Goal: Information Seeking & Learning: Compare options

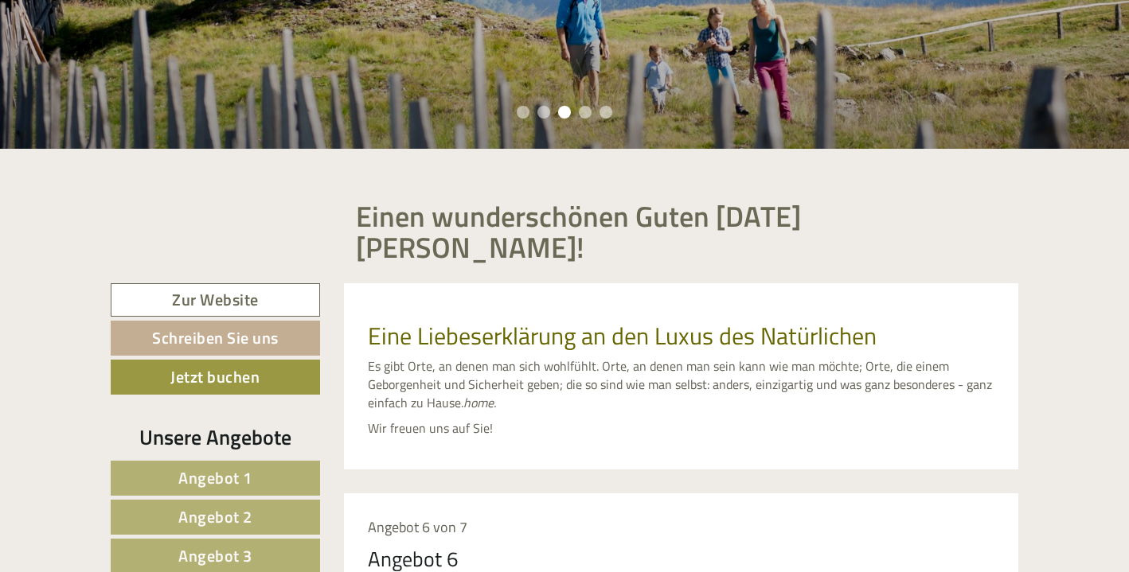
scroll to position [696, 0]
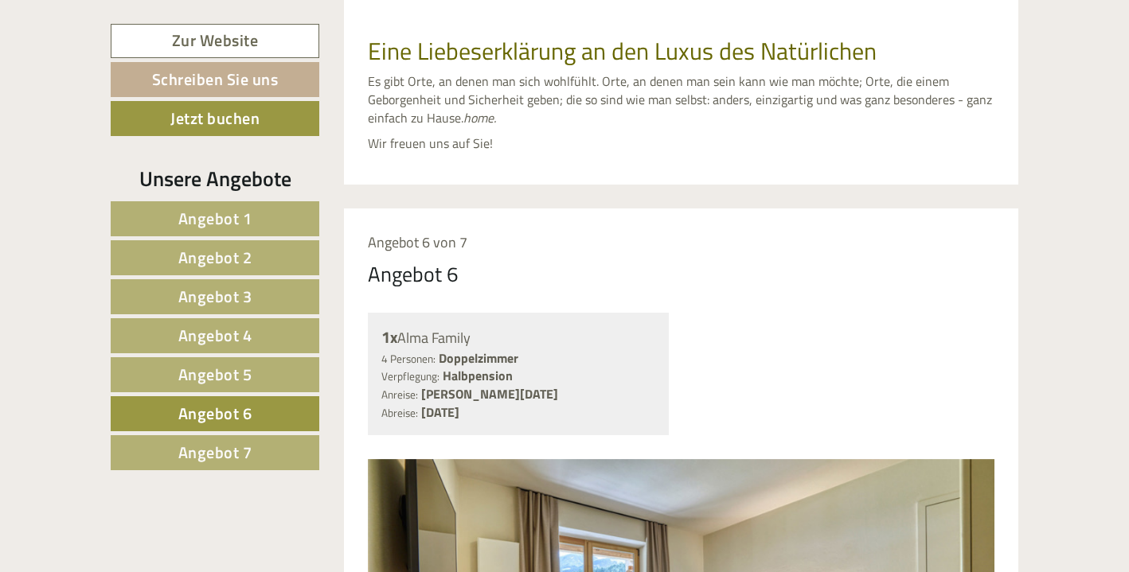
click at [189, 218] on span "Angebot 1" at bounding box center [215, 218] width 74 height 25
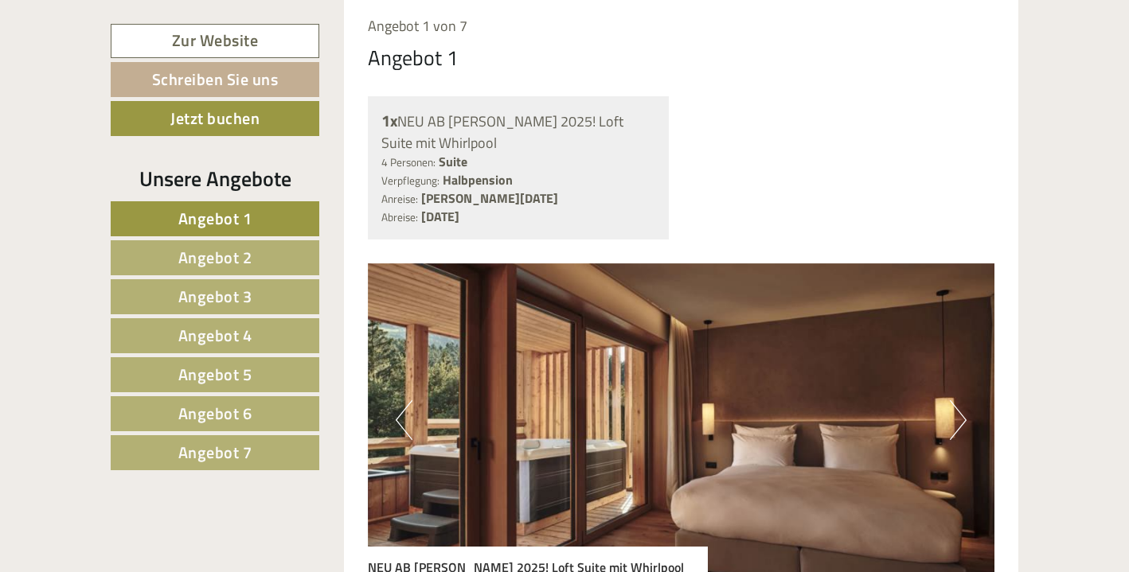
scroll to position [1035, 0]
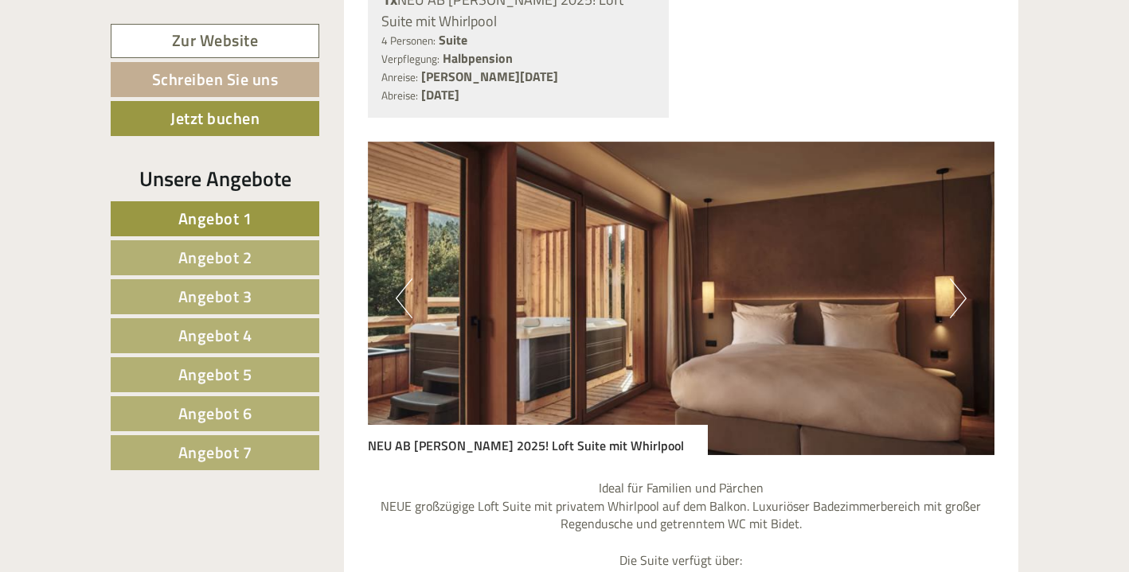
click at [202, 254] on span "Angebot 2" at bounding box center [215, 257] width 74 height 25
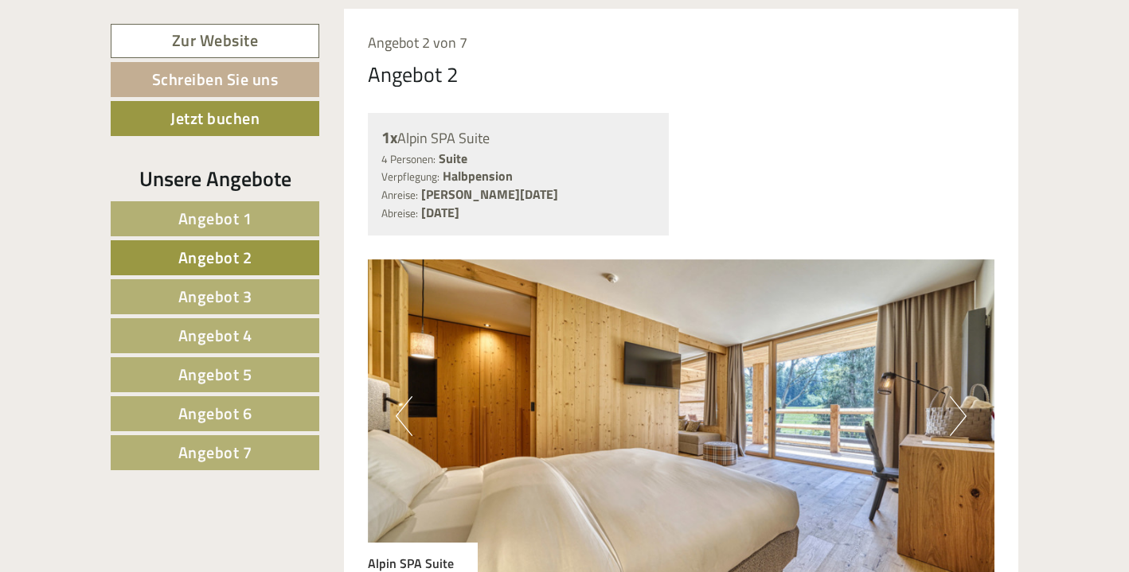
scroll to position [917, 0]
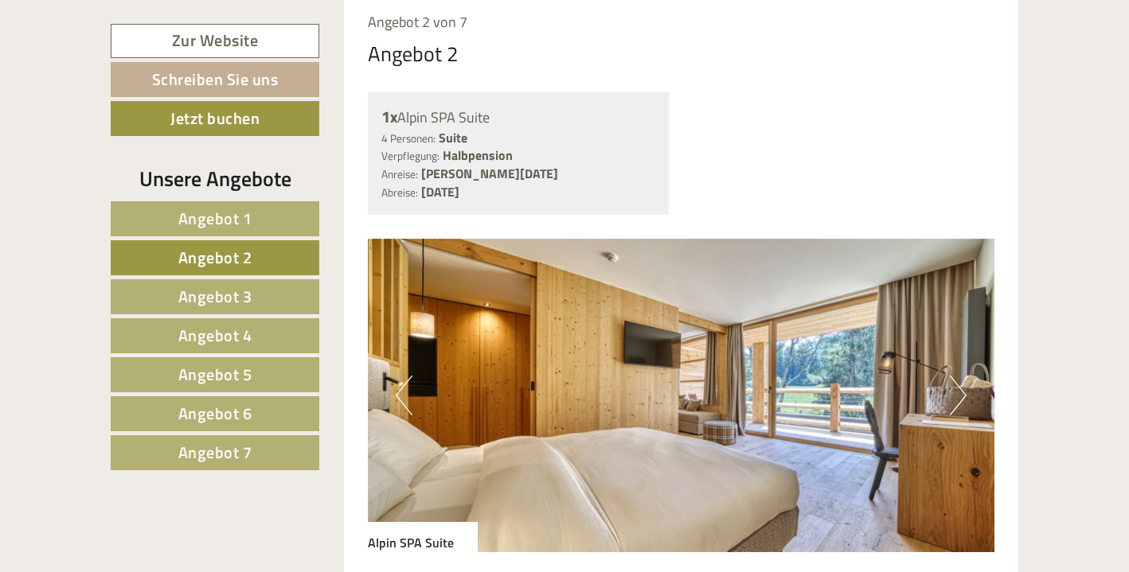
click at [216, 296] on span "Angebot 3" at bounding box center [215, 296] width 74 height 25
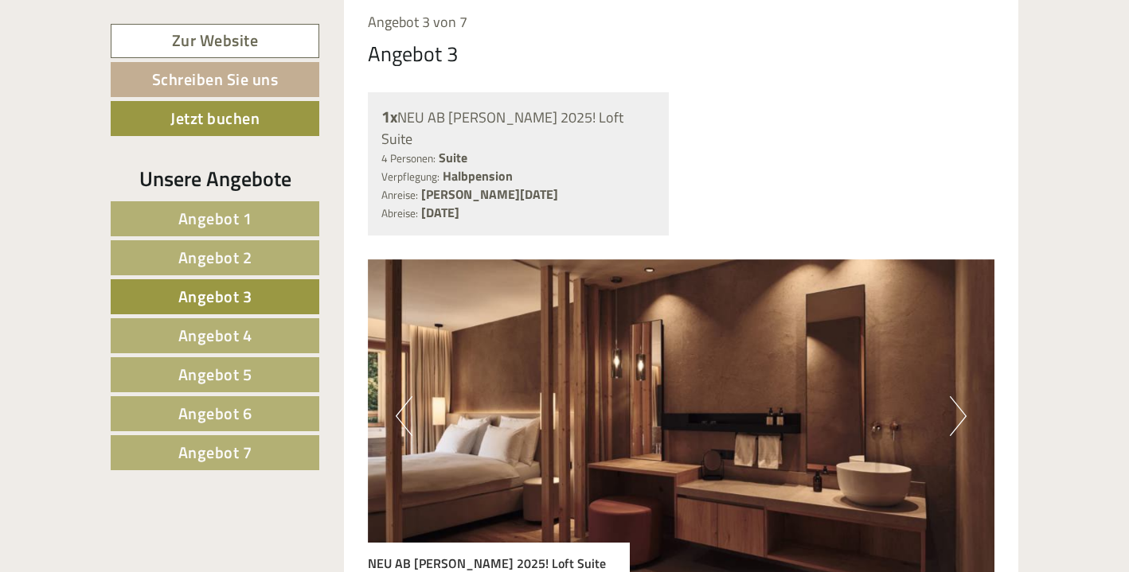
scroll to position [871, 0]
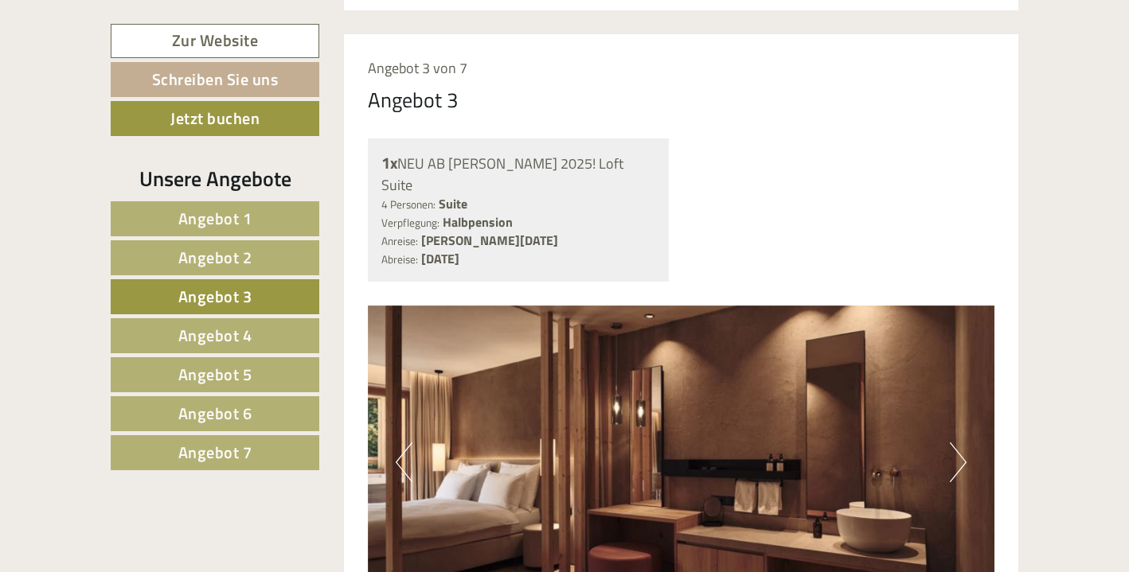
click at [965, 442] on button "Next" at bounding box center [957, 462] width 17 height 40
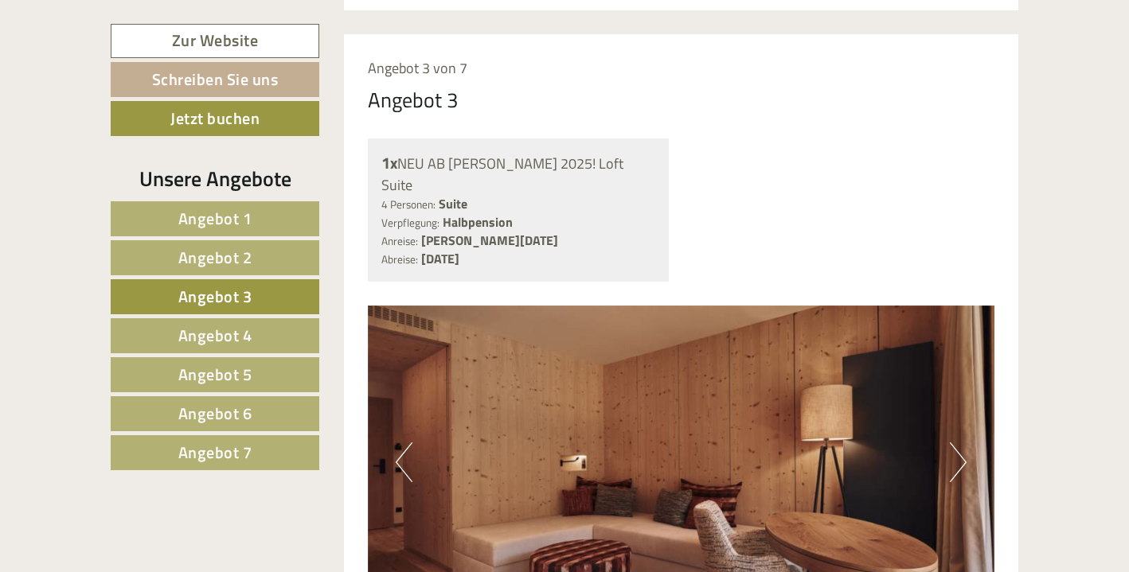
click at [224, 211] on span "Angebot 1" at bounding box center [215, 218] width 74 height 25
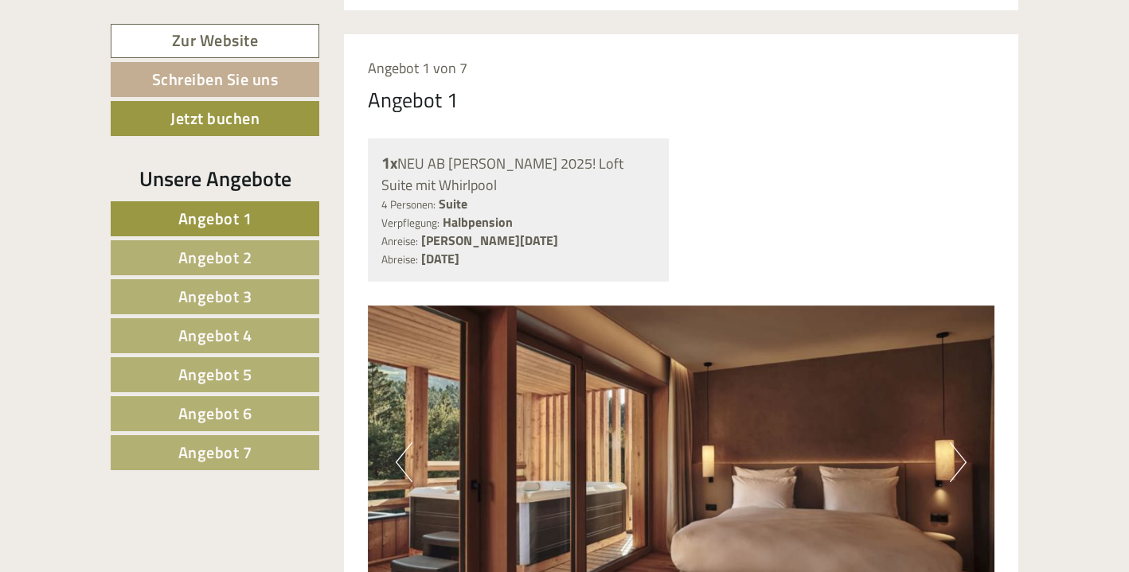
click at [960, 442] on button "Next" at bounding box center [957, 462] width 17 height 40
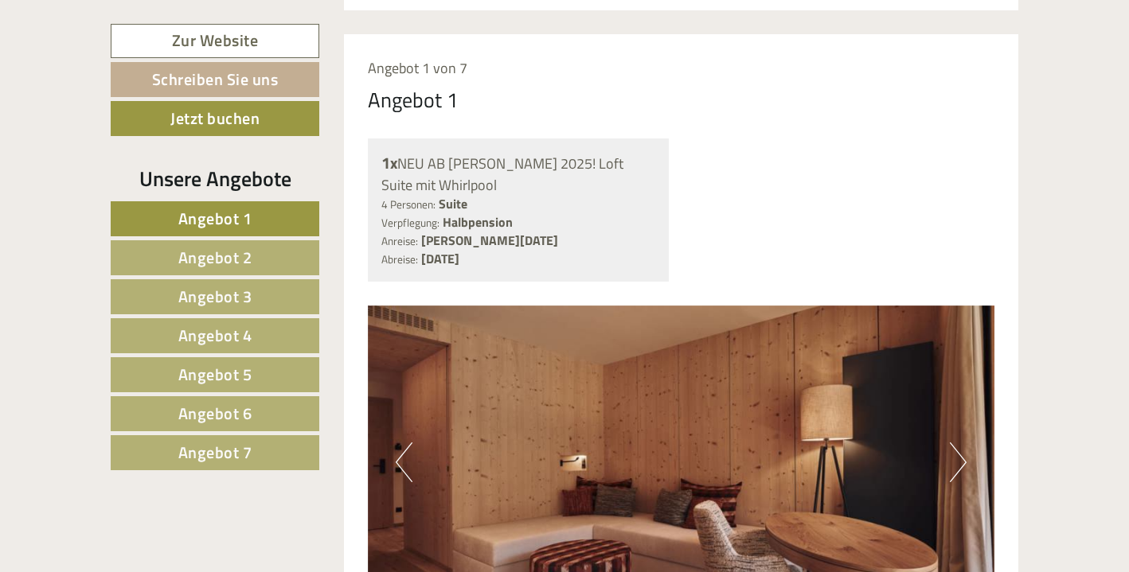
click at [960, 442] on button "Next" at bounding box center [957, 462] width 17 height 40
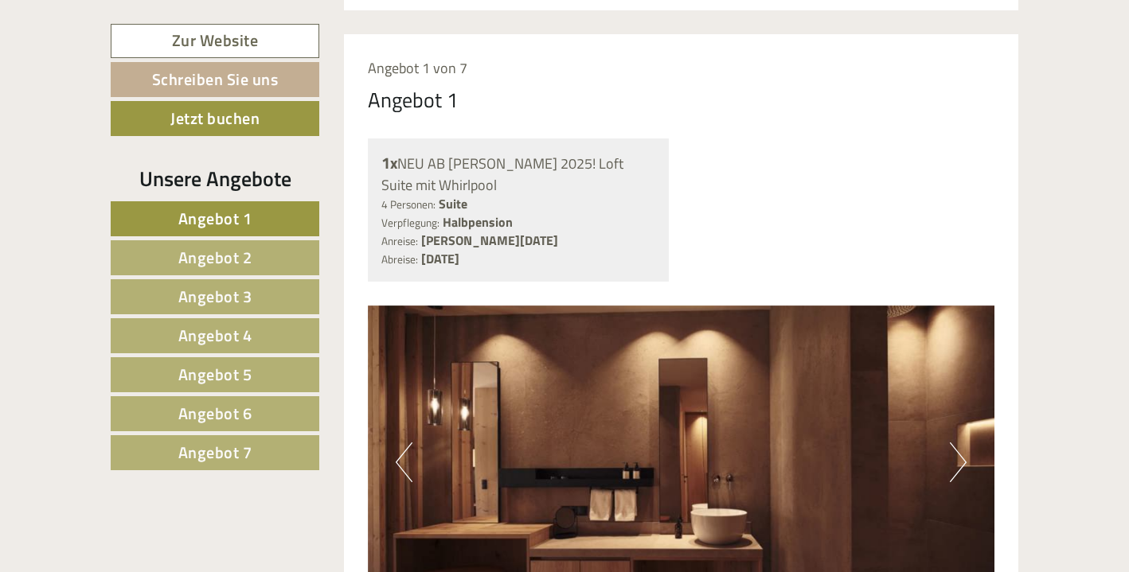
click at [960, 442] on button "Next" at bounding box center [957, 462] width 17 height 40
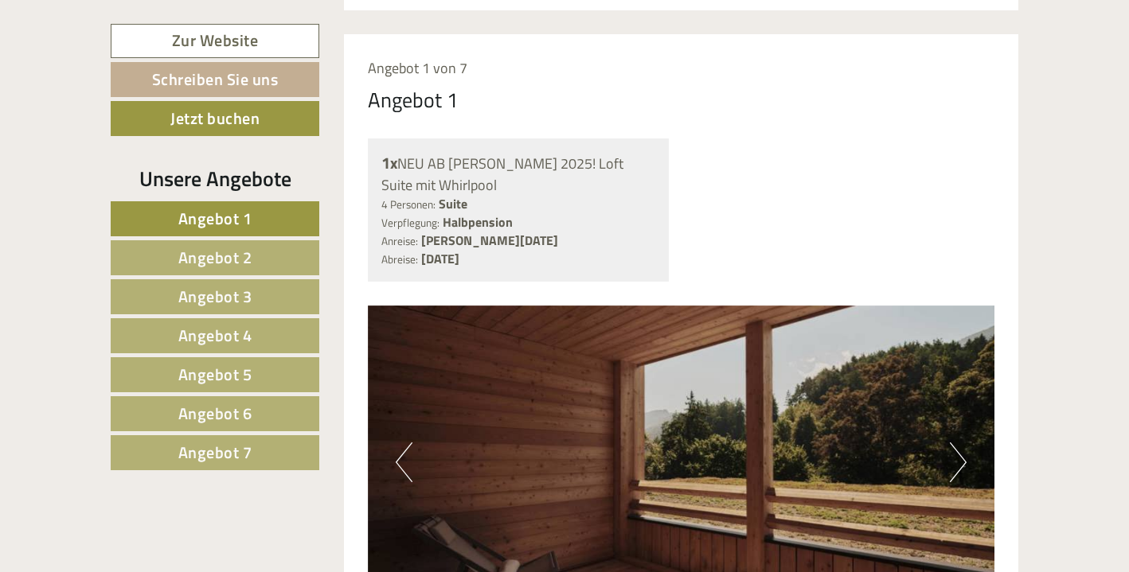
click at [960, 442] on button "Next" at bounding box center [957, 462] width 17 height 40
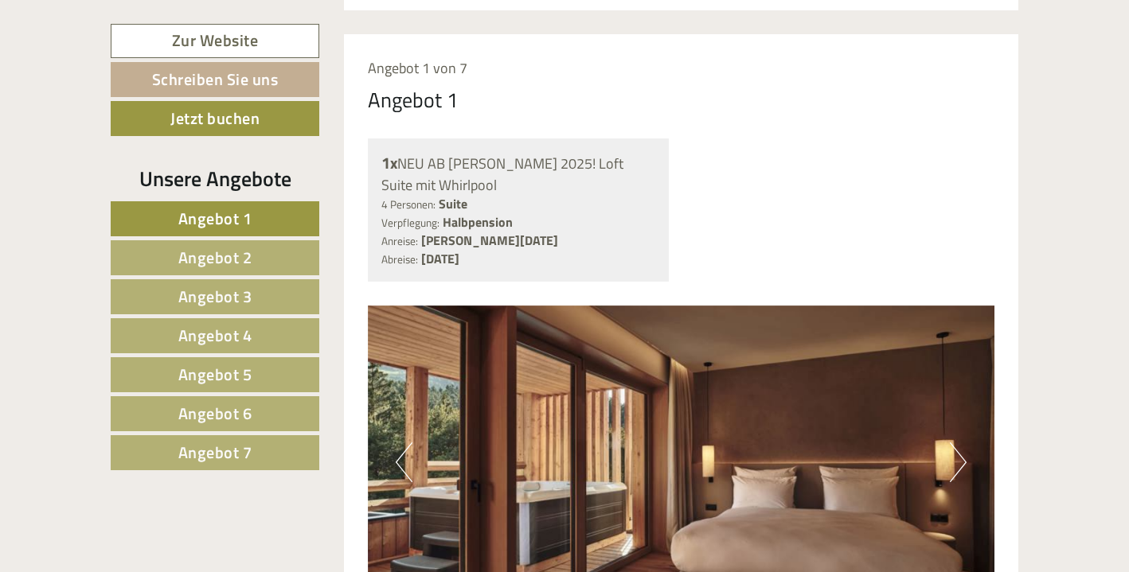
click at [163, 247] on link "Angebot 2" at bounding box center [215, 257] width 209 height 35
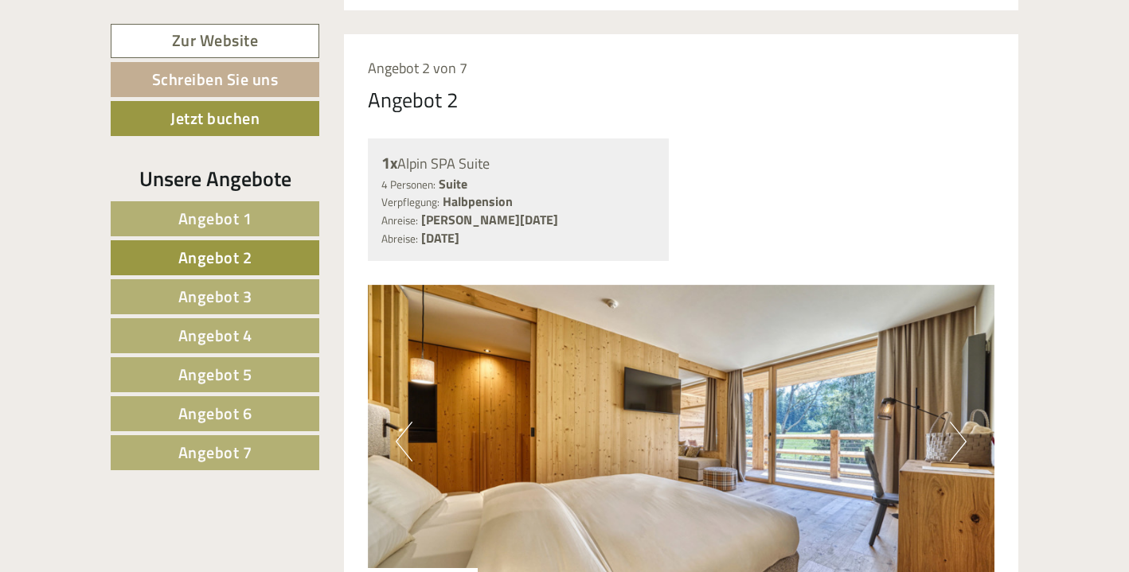
click at [538, 501] on img at bounding box center [681, 442] width 627 height 314
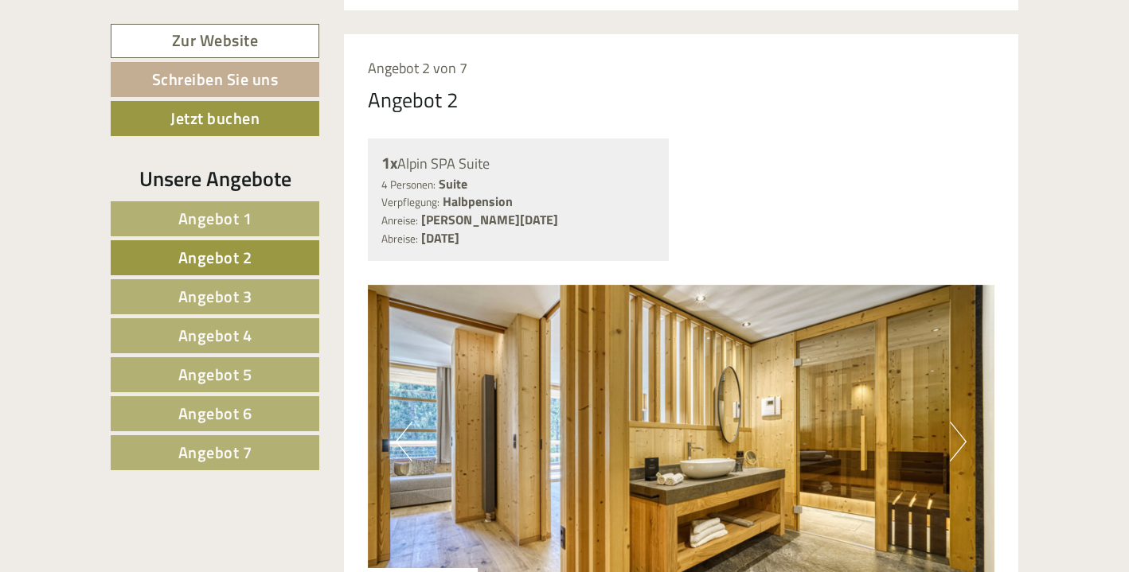
click at [953, 422] on button "Next" at bounding box center [957, 442] width 17 height 40
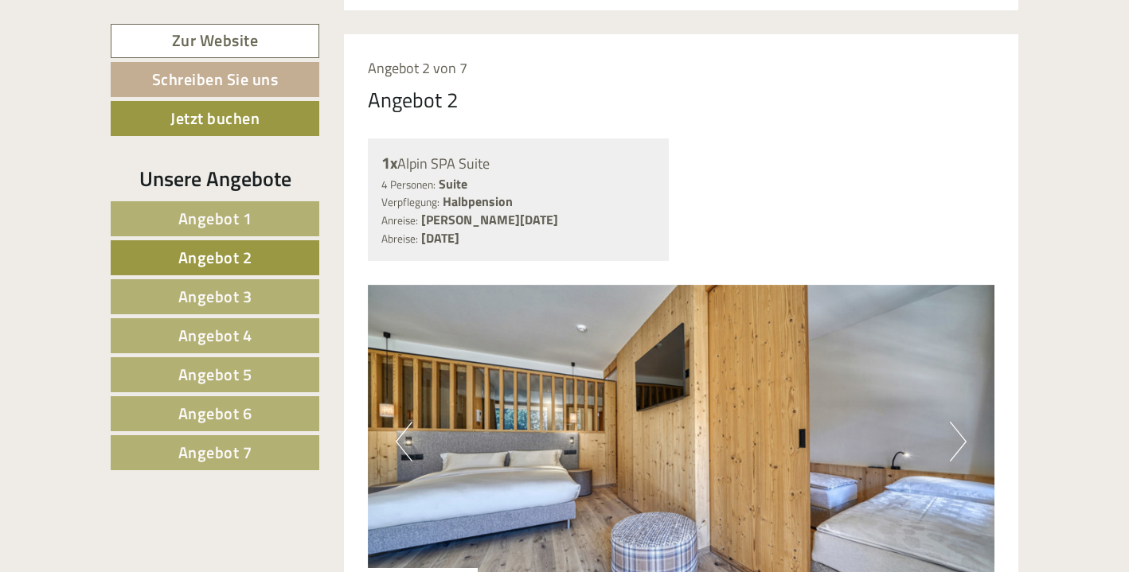
click at [961, 422] on button "Next" at bounding box center [957, 442] width 17 height 40
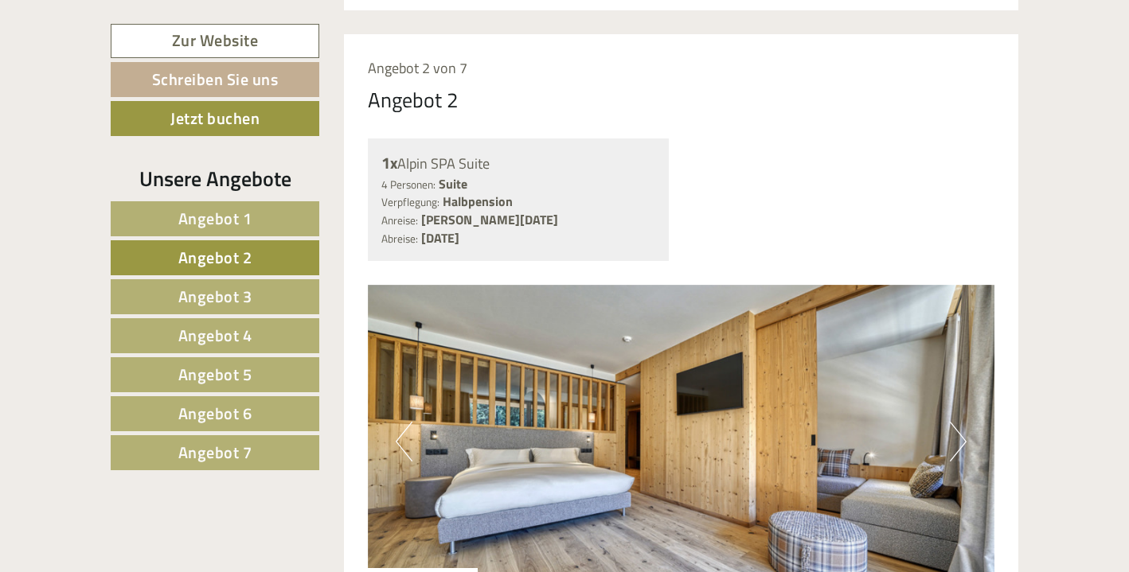
click at [959, 422] on button "Next" at bounding box center [957, 442] width 17 height 40
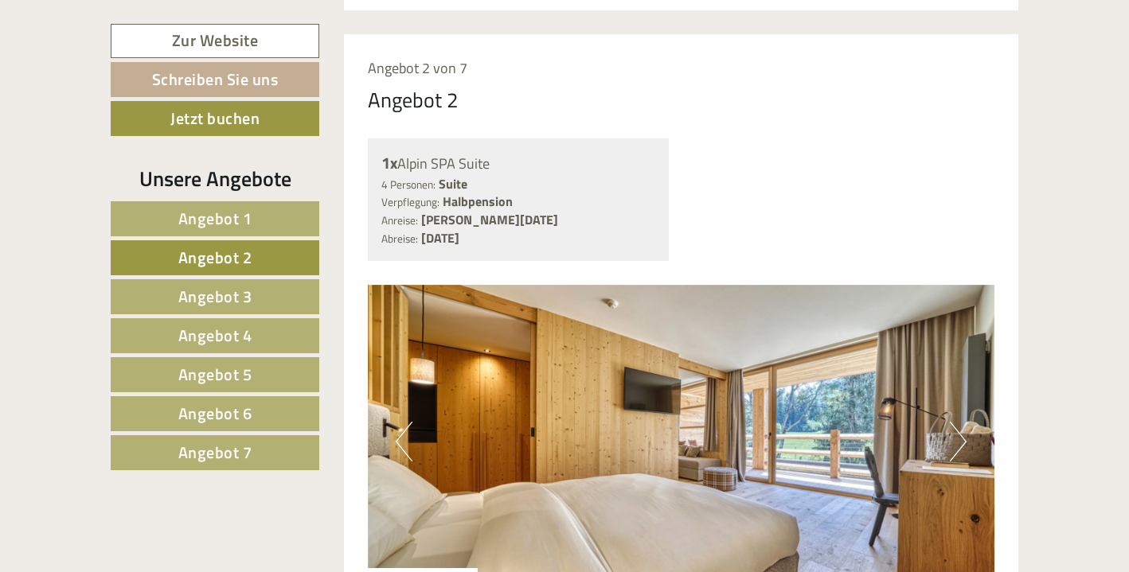
click at [952, 422] on button "Next" at bounding box center [957, 442] width 17 height 40
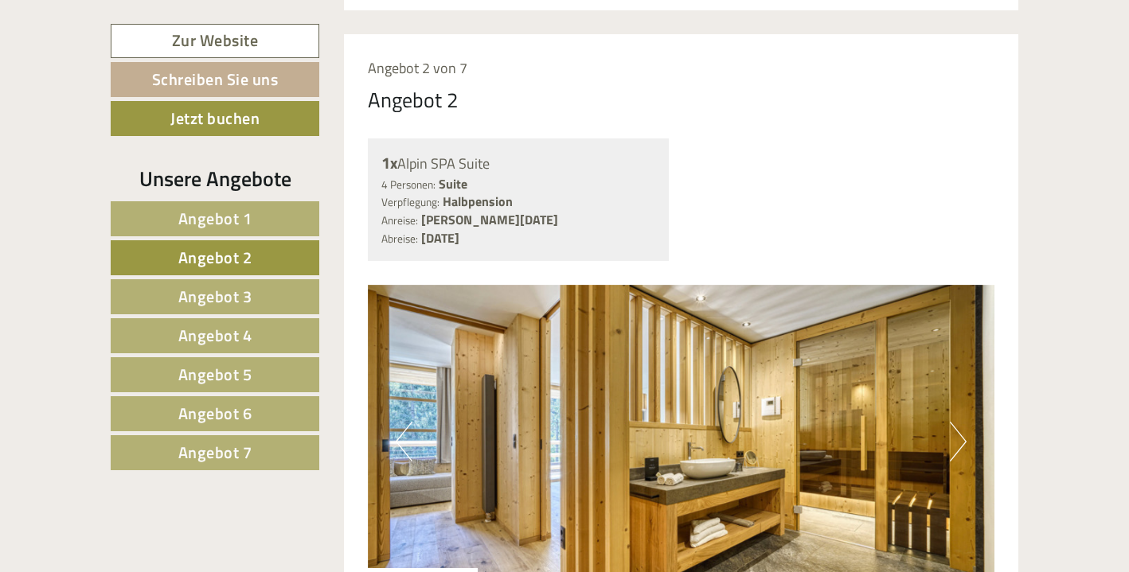
click at [952, 422] on button "Next" at bounding box center [957, 442] width 17 height 40
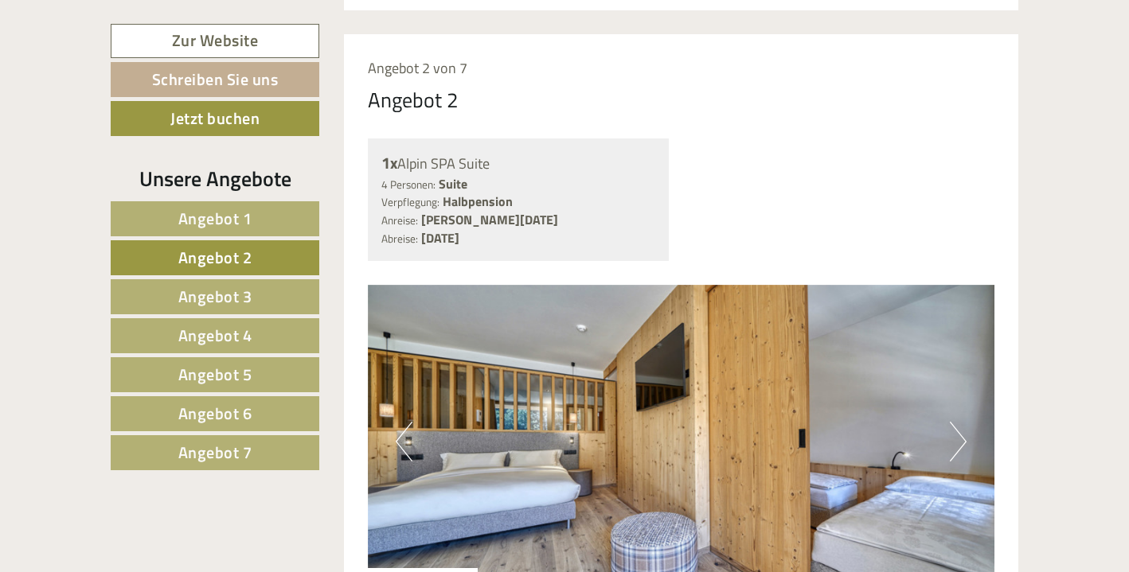
click at [186, 299] on span "Angebot 3" at bounding box center [215, 296] width 74 height 25
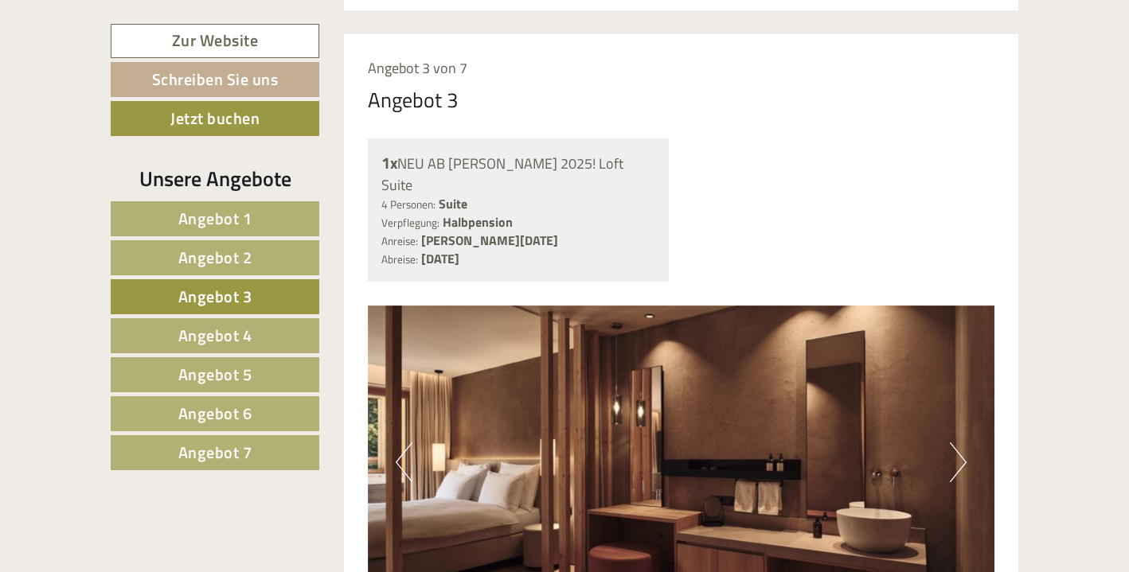
click at [959, 442] on button "Next" at bounding box center [957, 462] width 17 height 40
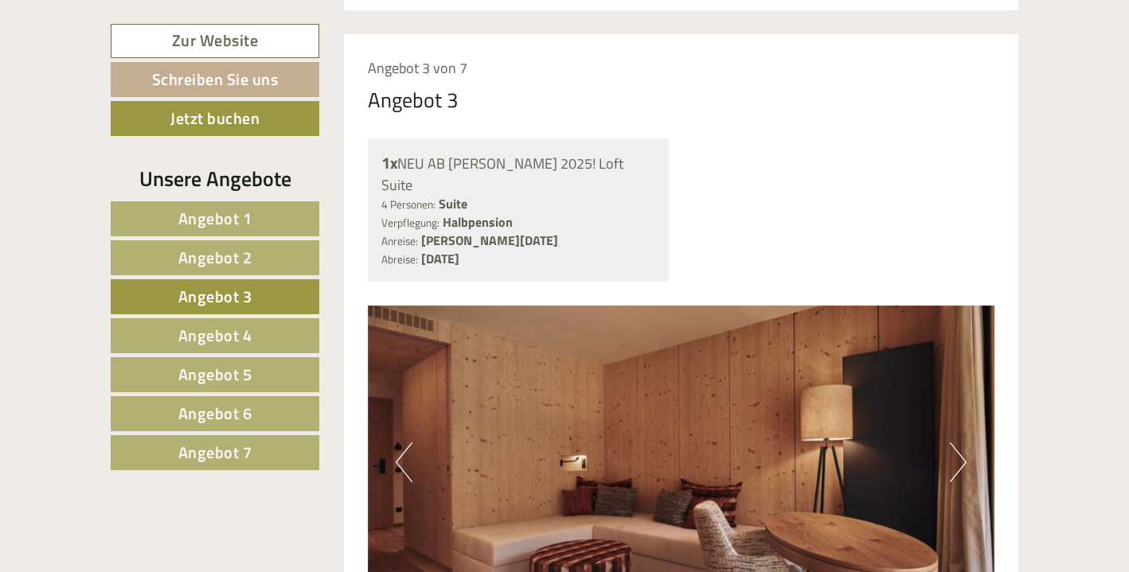
click at [955, 442] on button "Next" at bounding box center [957, 462] width 17 height 40
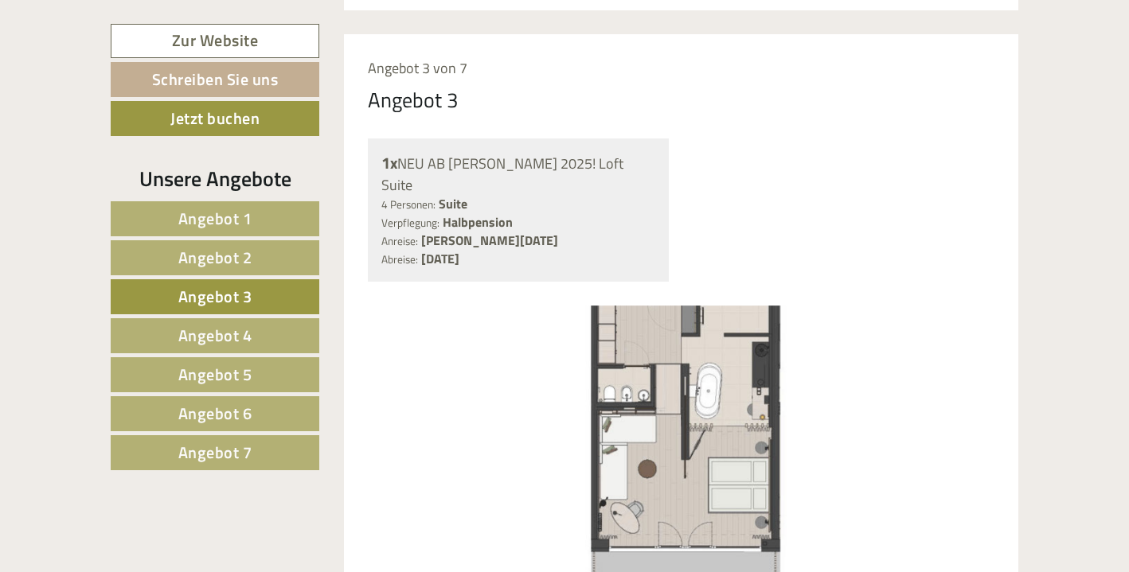
click at [210, 329] on span "Angebot 4" at bounding box center [215, 335] width 74 height 25
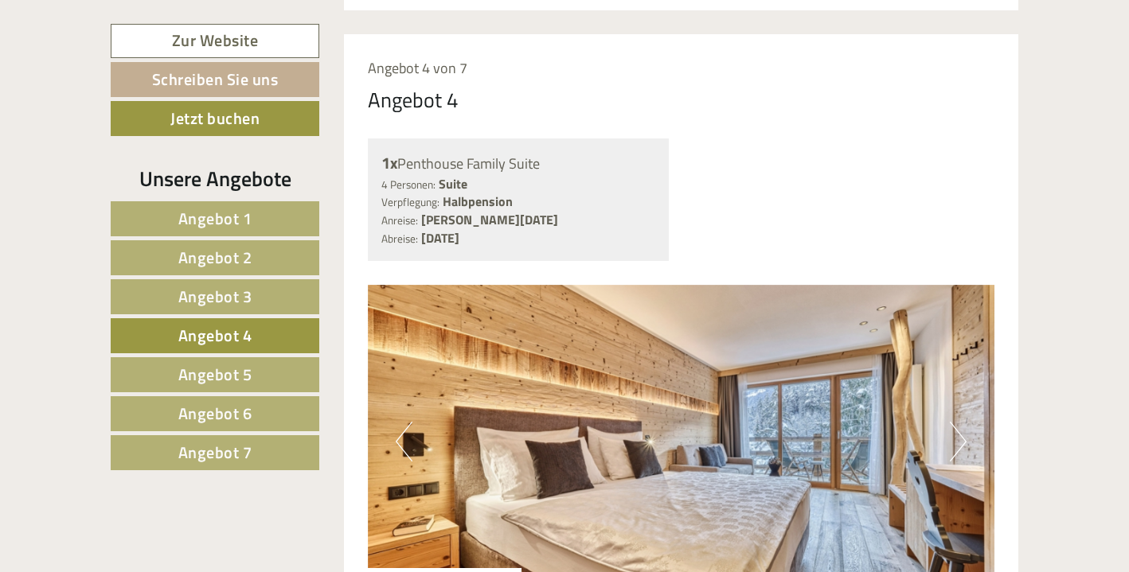
click at [954, 422] on button "Next" at bounding box center [957, 442] width 17 height 40
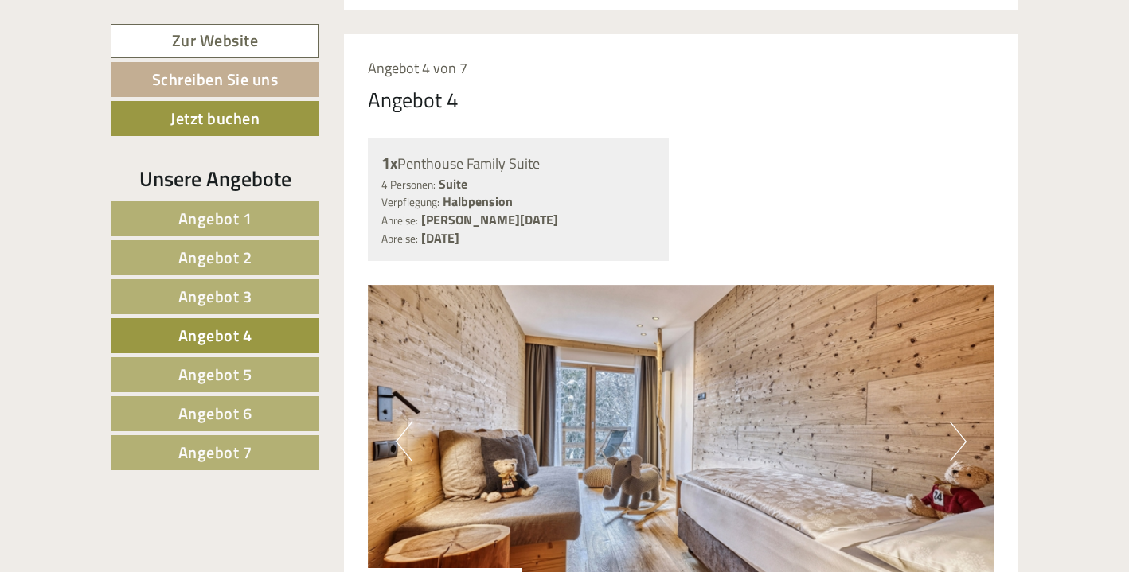
click at [958, 422] on button "Next" at bounding box center [957, 442] width 17 height 40
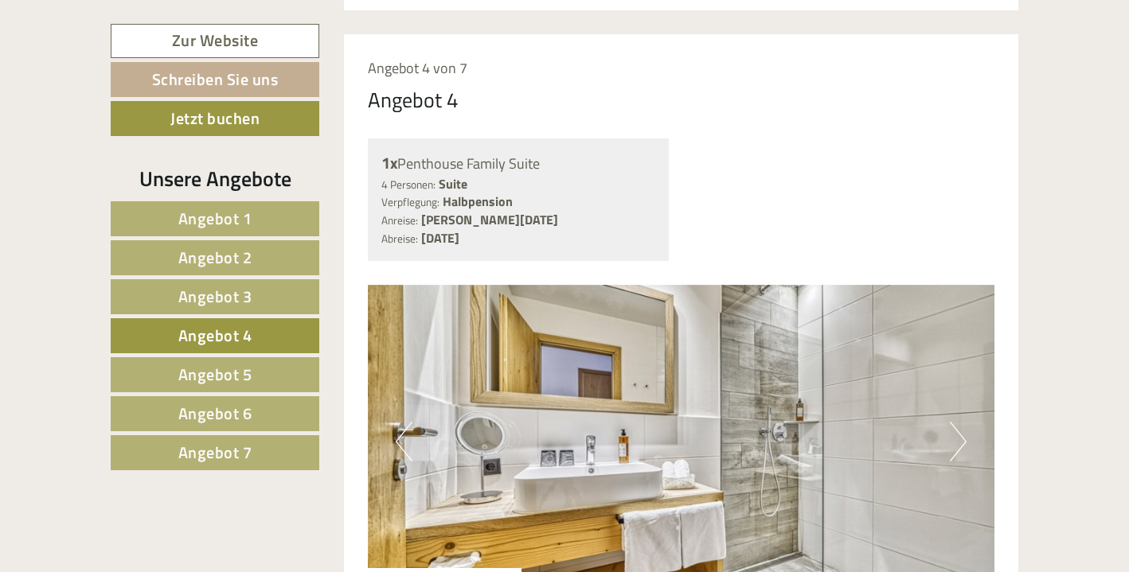
click at [958, 422] on button "Next" at bounding box center [957, 442] width 17 height 40
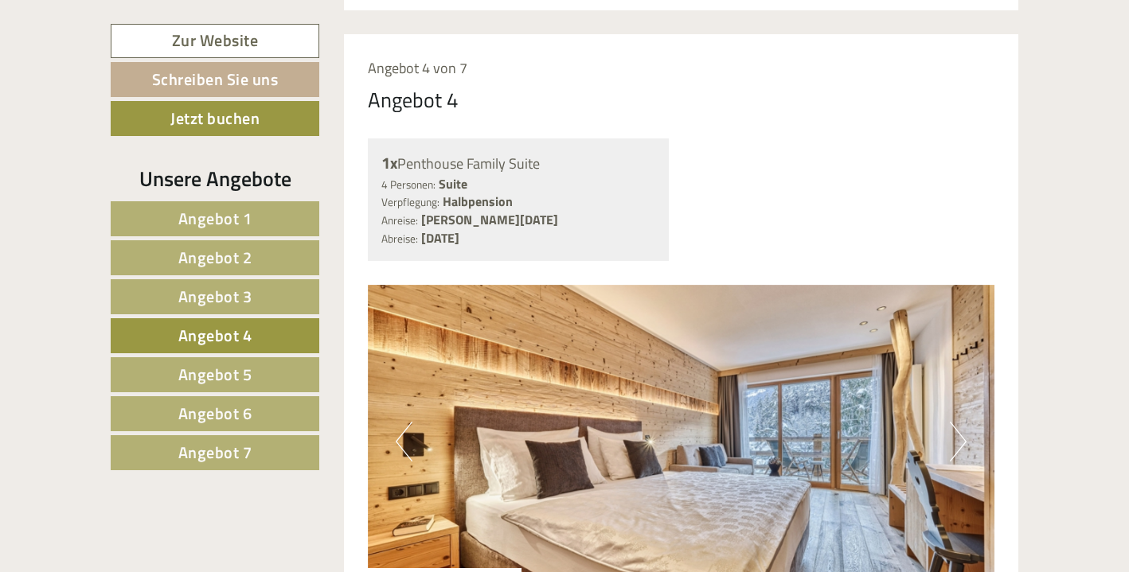
click at [958, 422] on button "Next" at bounding box center [957, 442] width 17 height 40
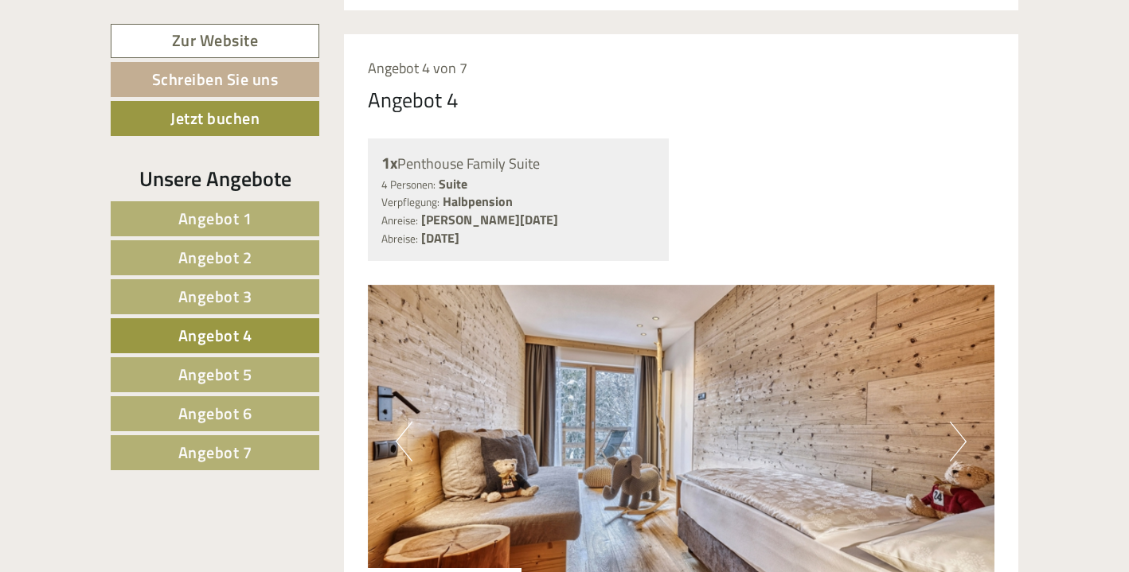
click at [211, 218] on span "Angebot 1" at bounding box center [215, 218] width 74 height 25
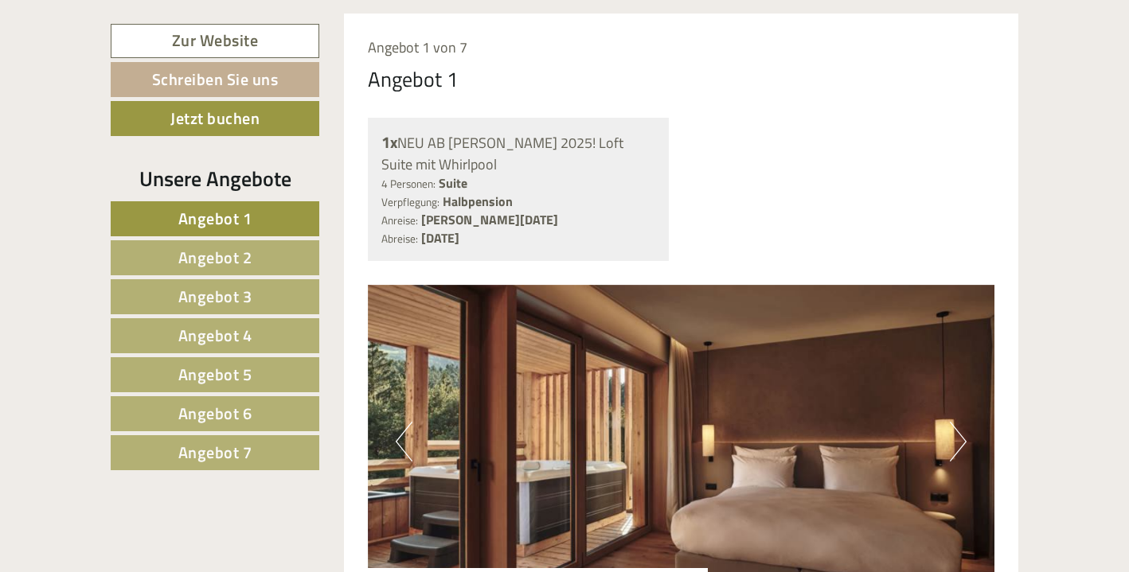
scroll to position [952, 0]
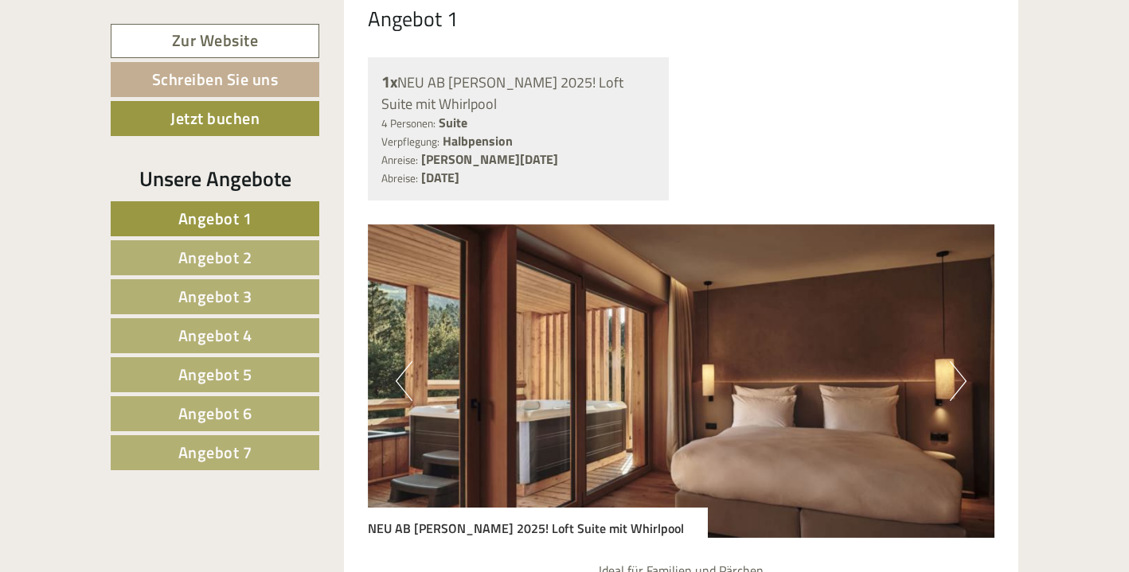
click at [944, 343] on img at bounding box center [681, 381] width 627 height 314
click at [960, 361] on button "Next" at bounding box center [957, 381] width 17 height 40
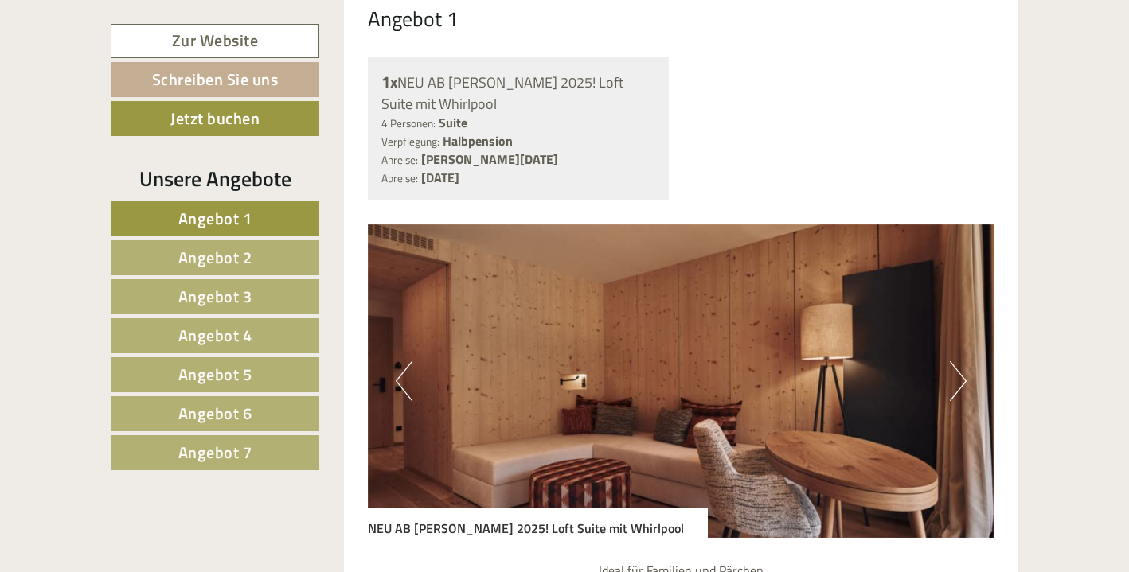
click at [954, 361] on button "Next" at bounding box center [957, 381] width 17 height 40
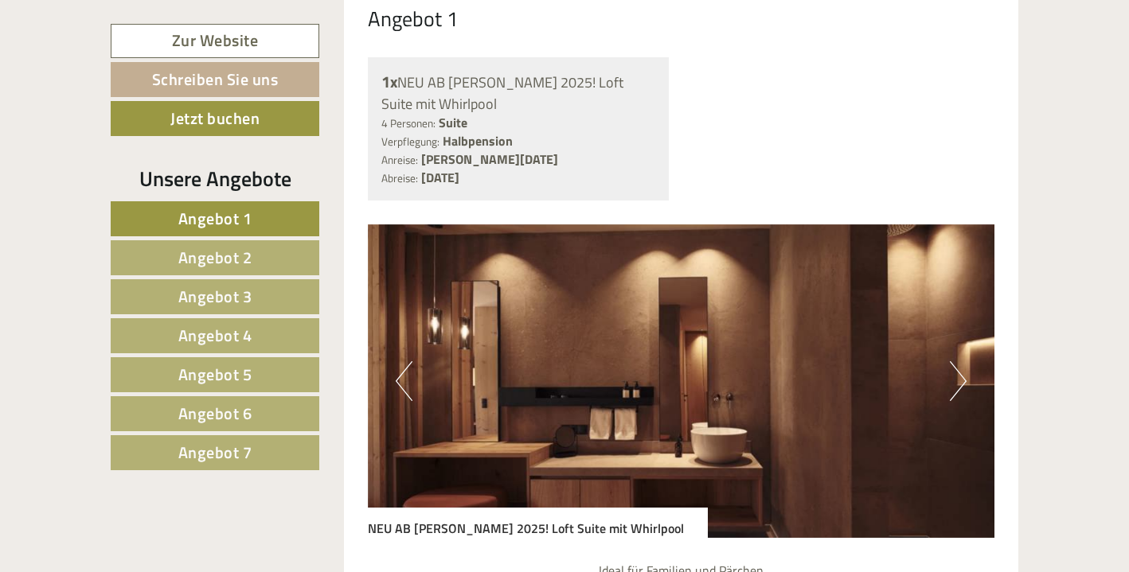
click at [954, 361] on button "Next" at bounding box center [957, 381] width 17 height 40
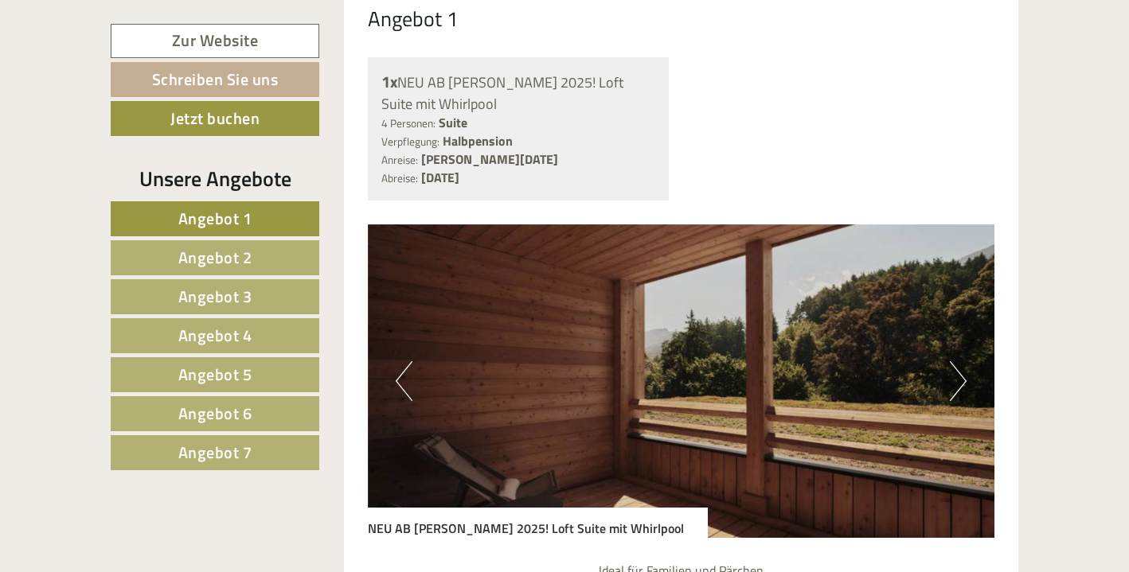
click at [954, 361] on button "Next" at bounding box center [957, 381] width 17 height 40
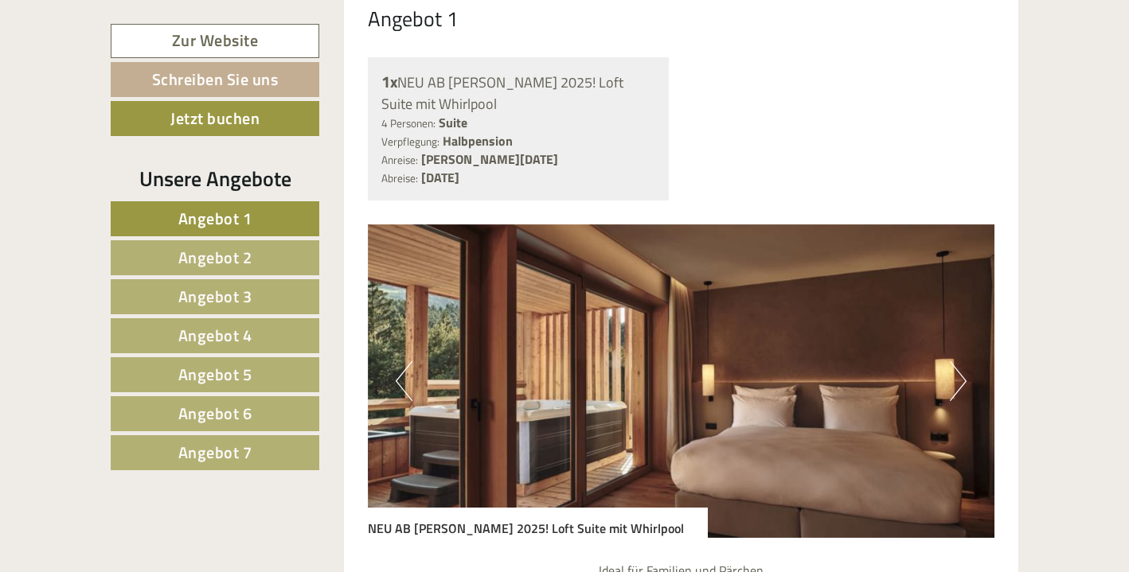
click at [211, 248] on span "Angebot 2" at bounding box center [215, 257] width 74 height 25
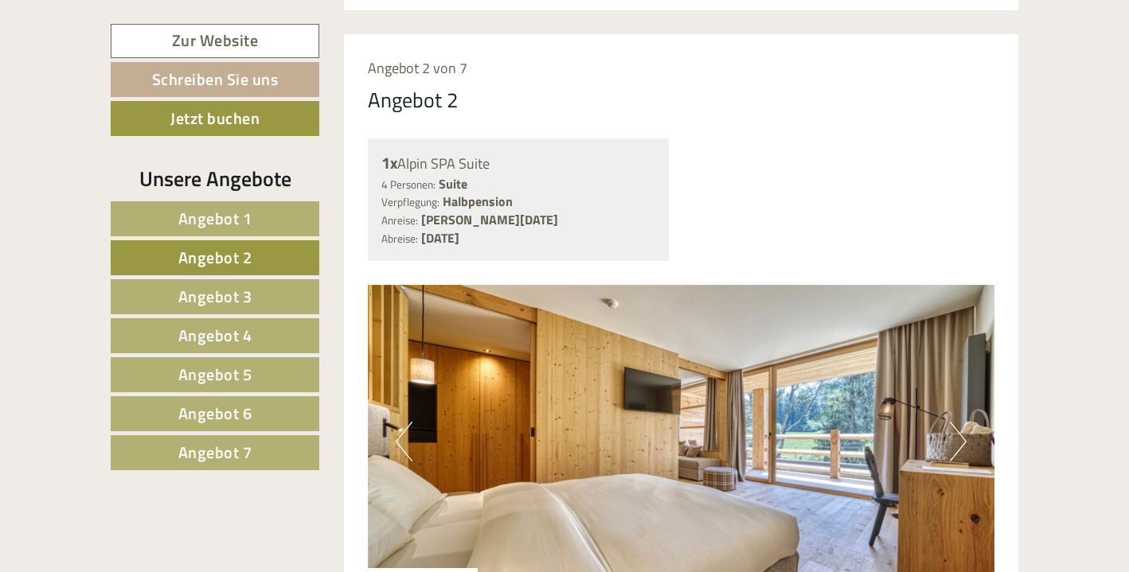
scroll to position [874, 0]
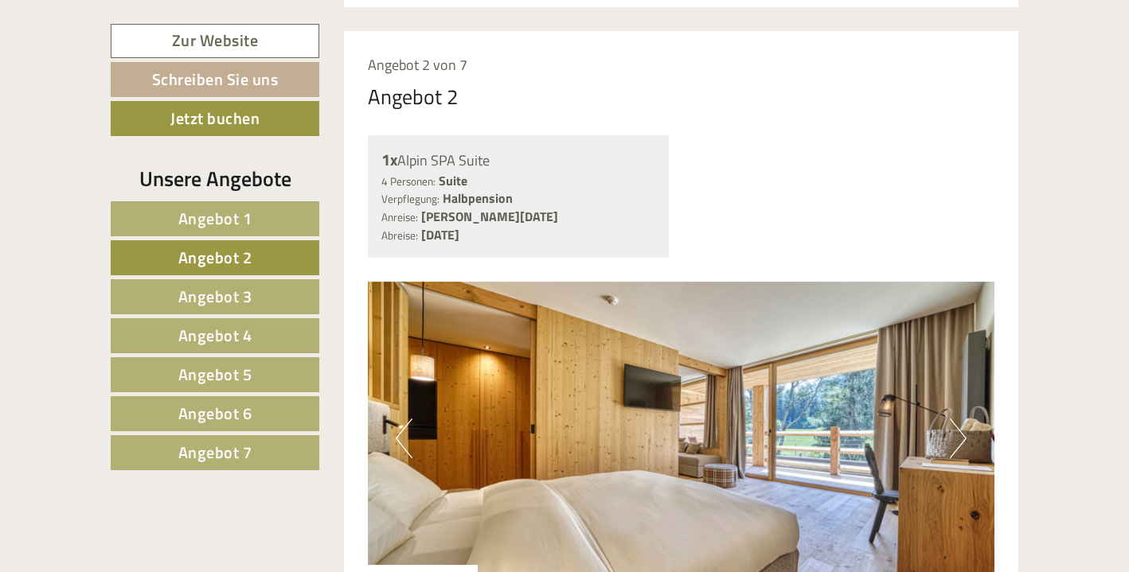
click at [954, 419] on button "Next" at bounding box center [957, 439] width 17 height 40
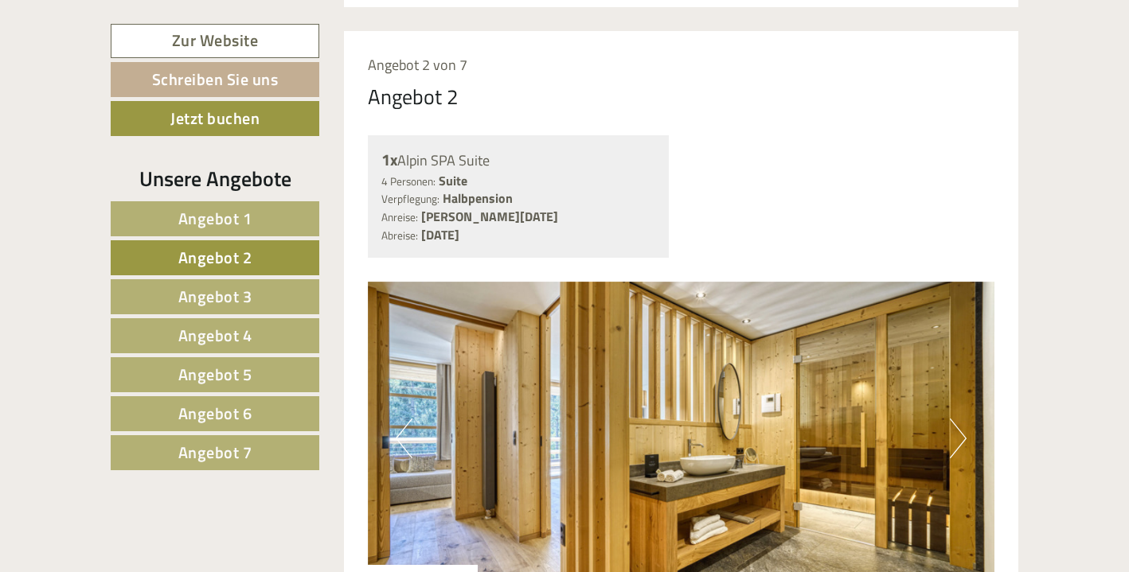
click at [954, 419] on button "Next" at bounding box center [957, 439] width 17 height 40
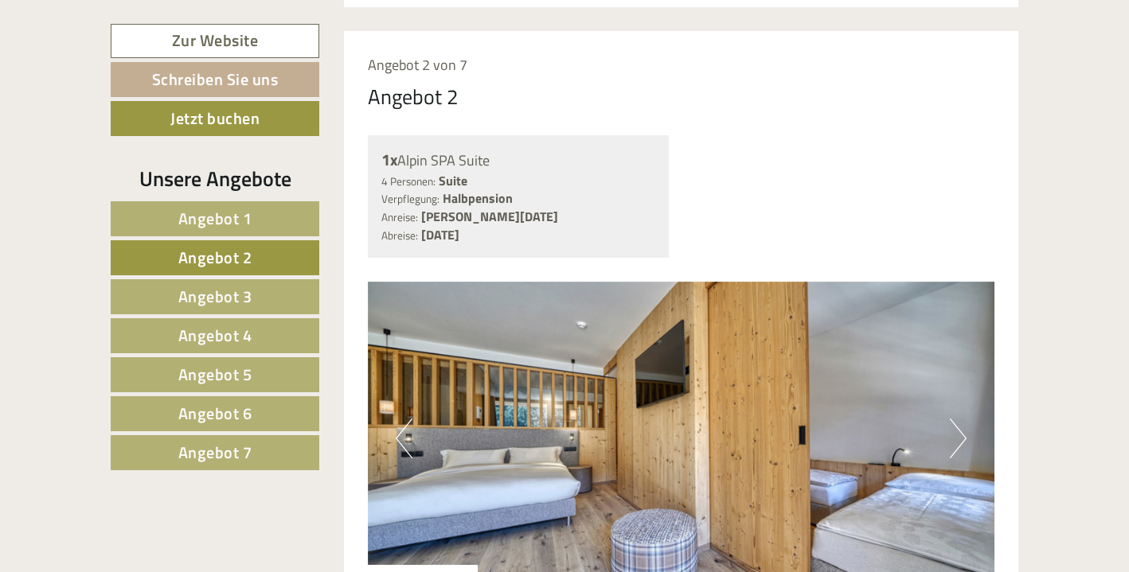
click at [956, 419] on button "Next" at bounding box center [957, 439] width 17 height 40
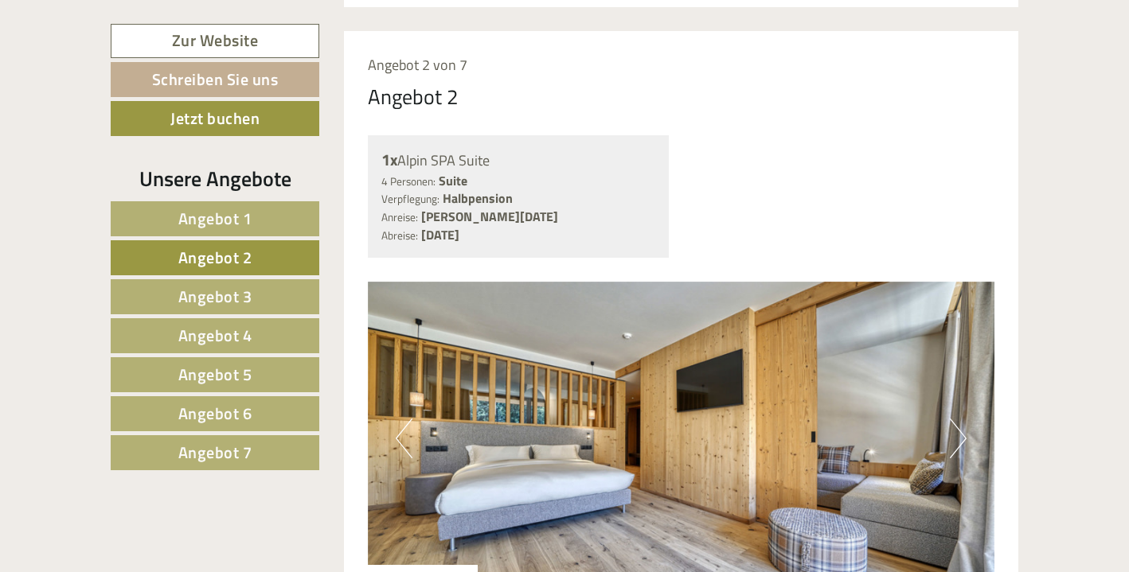
click at [961, 419] on button "Next" at bounding box center [957, 439] width 17 height 40
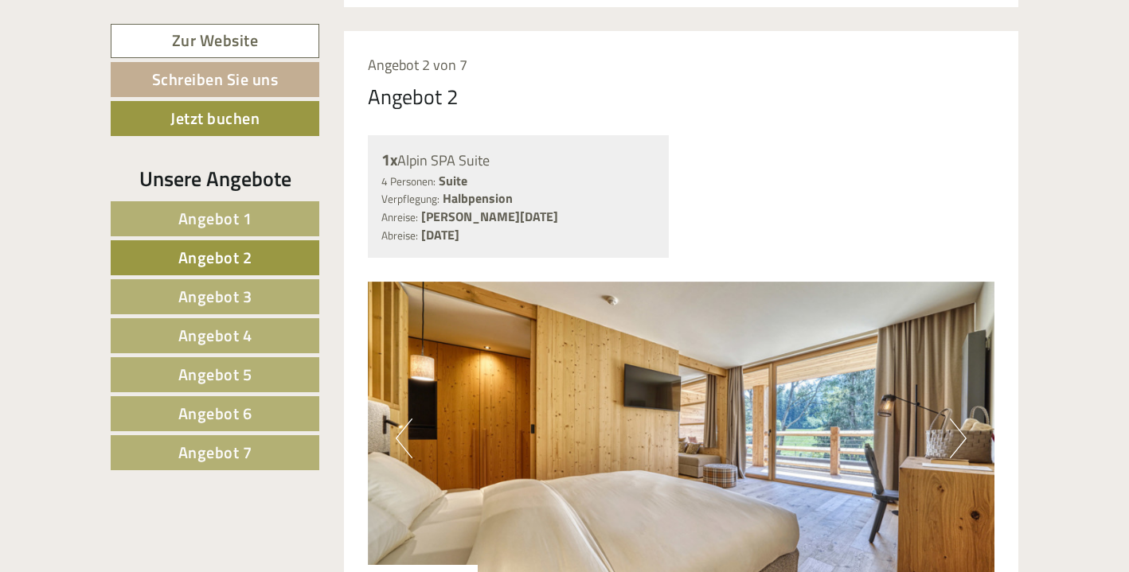
click at [961, 419] on button "Next" at bounding box center [957, 439] width 17 height 40
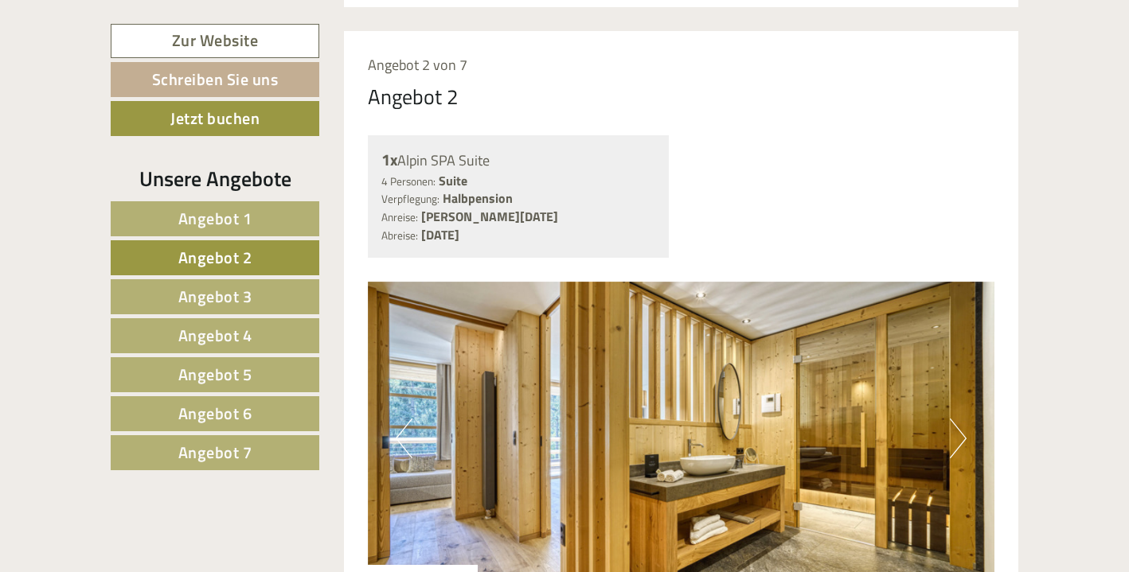
click at [961, 419] on button "Next" at bounding box center [957, 439] width 17 height 40
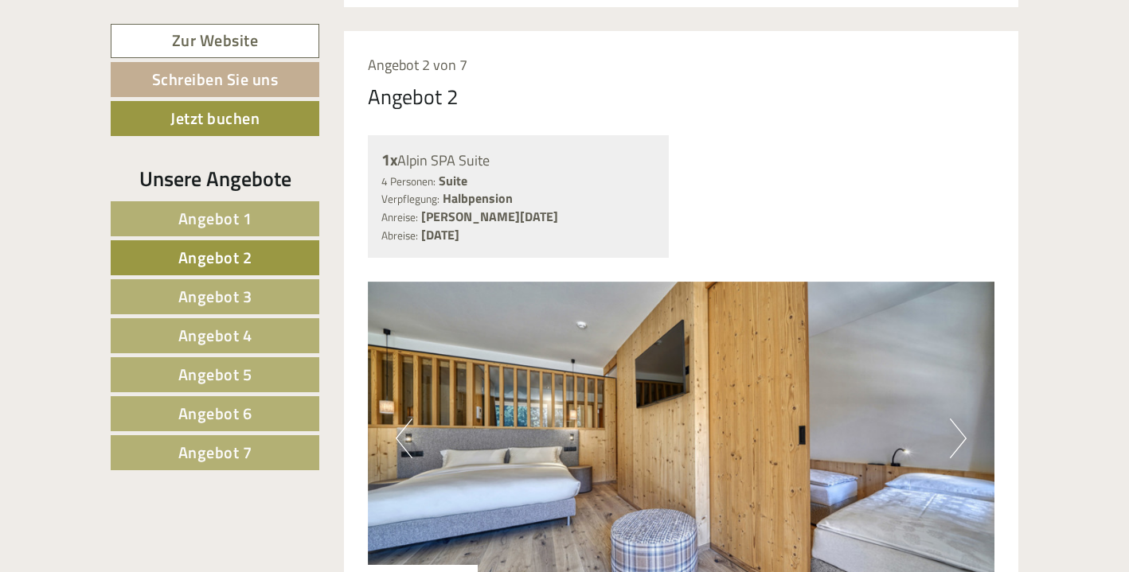
click at [958, 419] on button "Next" at bounding box center [957, 439] width 17 height 40
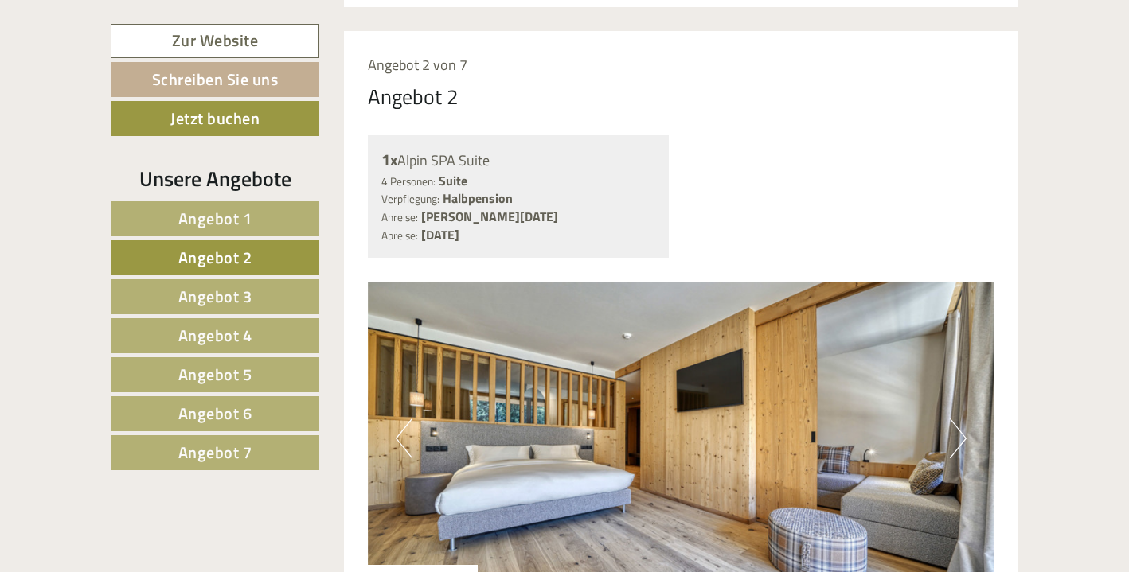
click at [396, 419] on button "Previous" at bounding box center [404, 439] width 17 height 40
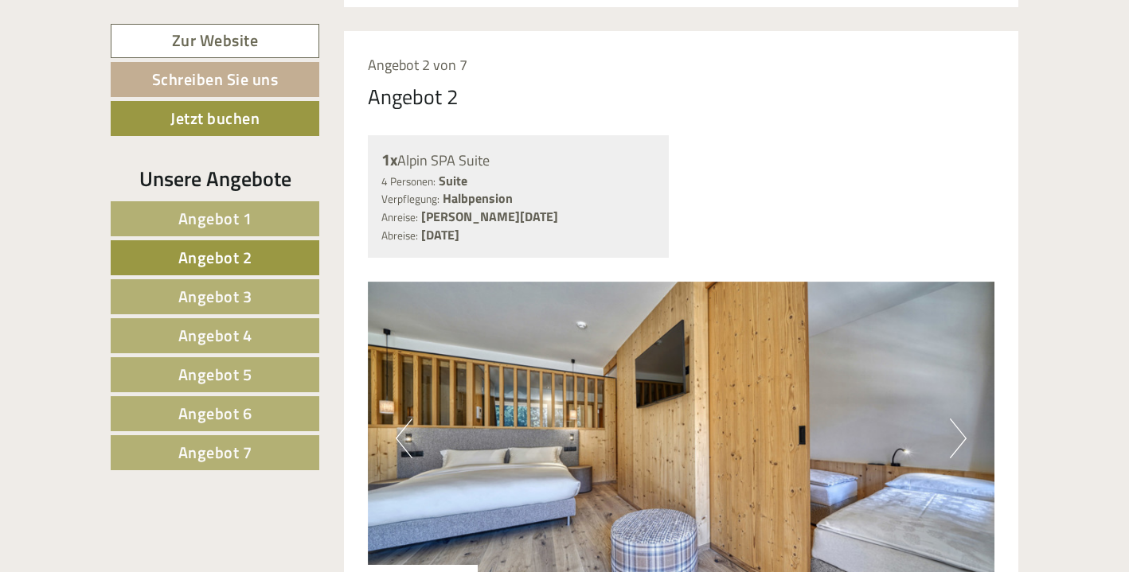
click at [228, 291] on span "Angebot 3" at bounding box center [215, 296] width 74 height 25
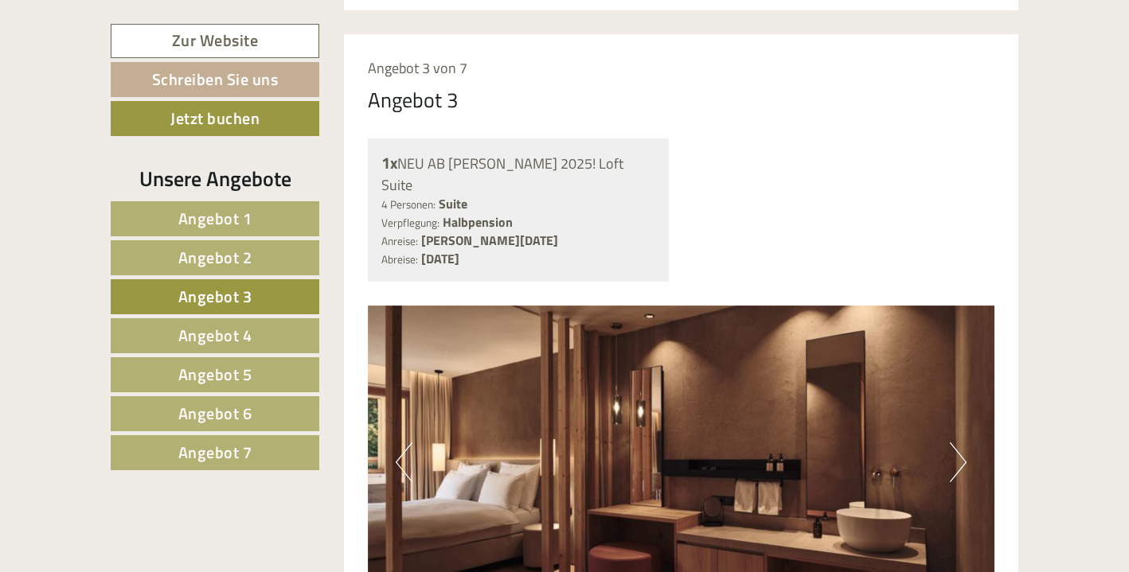
click at [957, 442] on button "Next" at bounding box center [957, 462] width 17 height 40
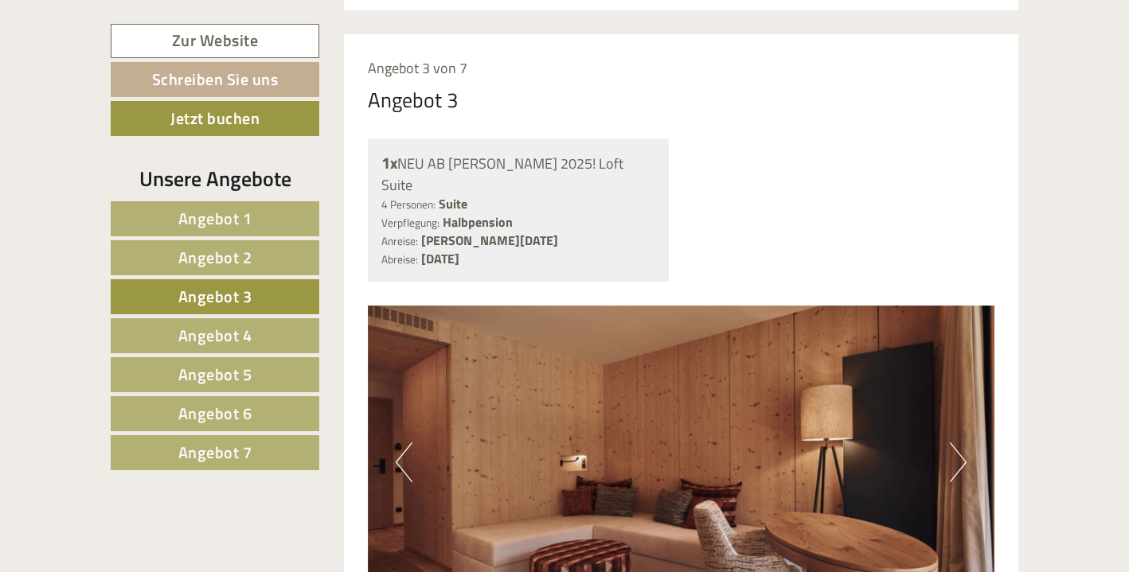
click at [957, 442] on button "Next" at bounding box center [957, 462] width 17 height 40
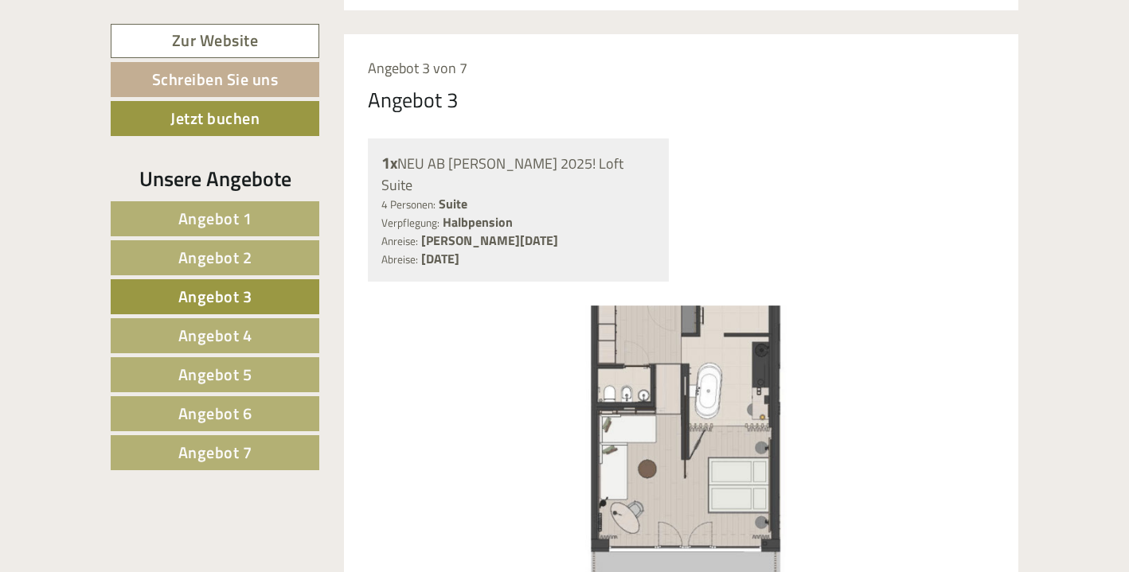
click at [228, 340] on span "Angebot 4" at bounding box center [215, 335] width 74 height 25
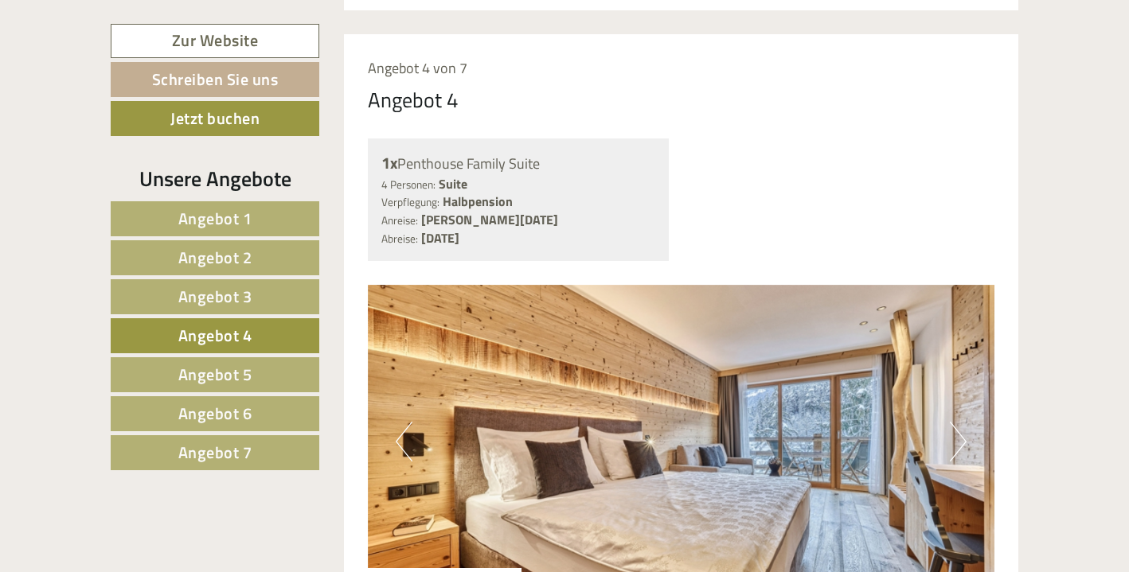
click at [955, 422] on button "Next" at bounding box center [957, 442] width 17 height 40
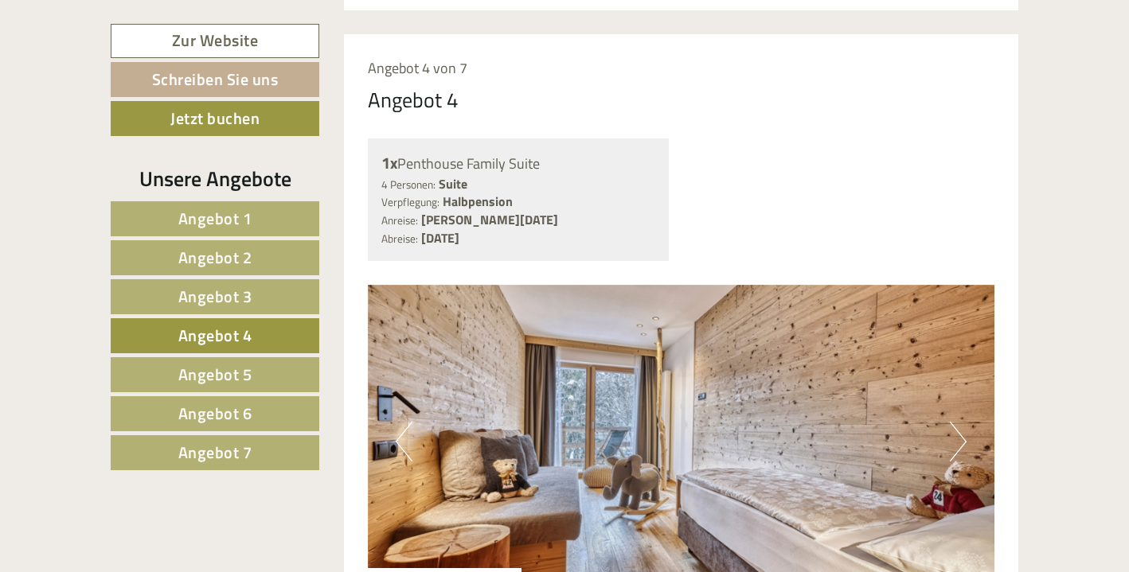
click at [209, 365] on span "Angebot 5" at bounding box center [215, 374] width 74 height 25
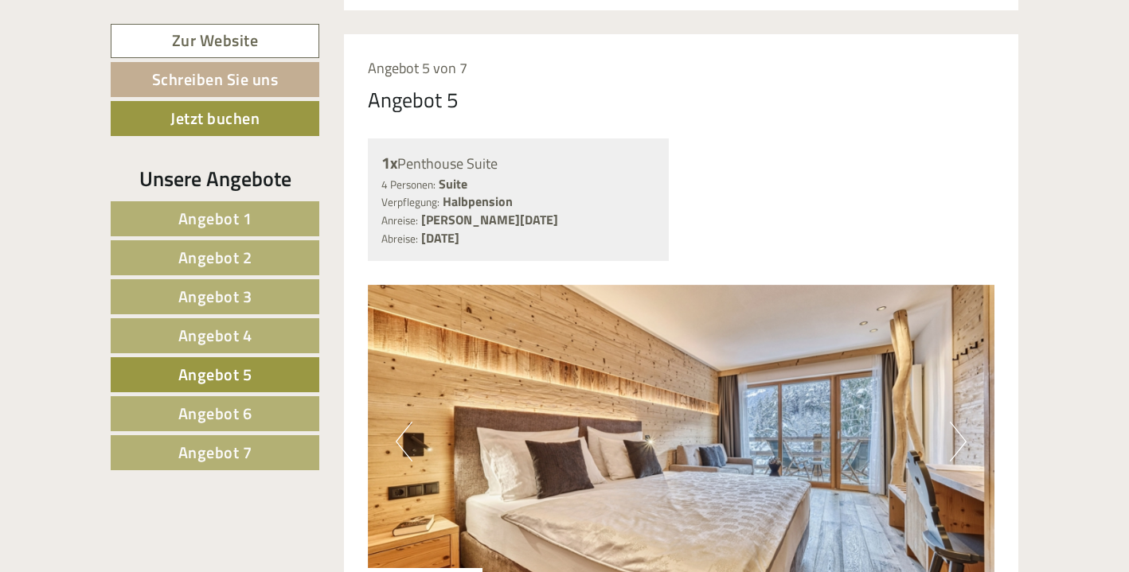
click at [948, 400] on img at bounding box center [681, 442] width 627 height 314
click at [960, 422] on button "Next" at bounding box center [957, 442] width 17 height 40
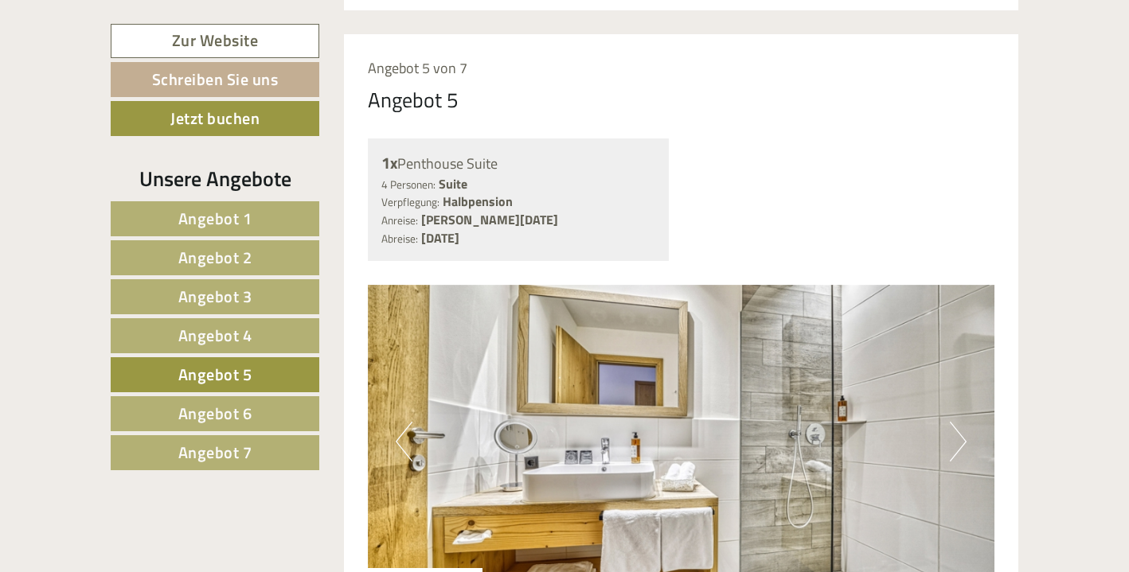
click at [960, 422] on button "Next" at bounding box center [957, 442] width 17 height 40
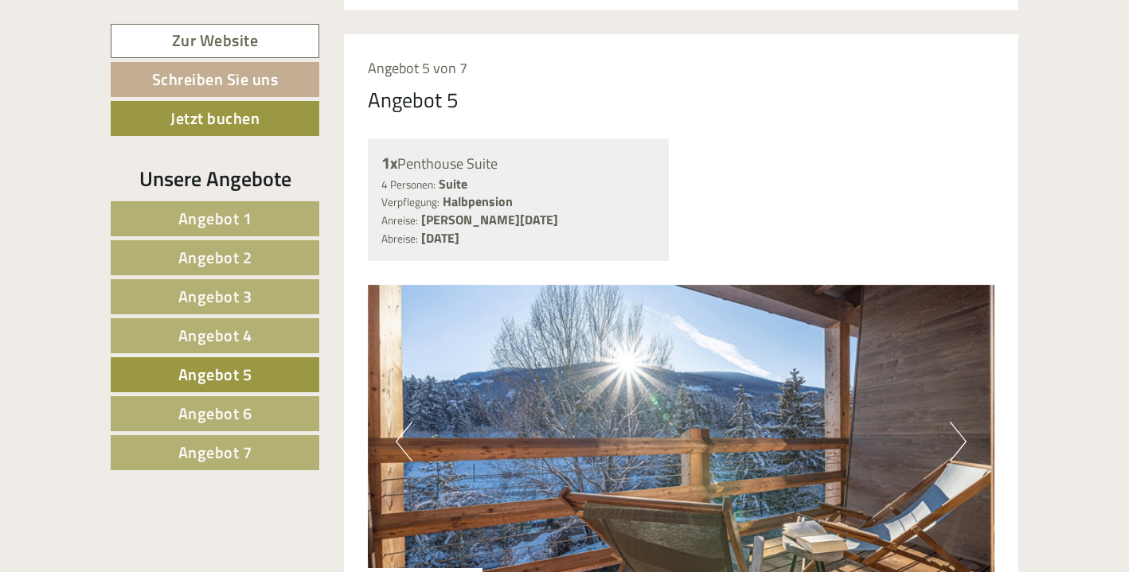
click at [960, 422] on button "Next" at bounding box center [957, 442] width 17 height 40
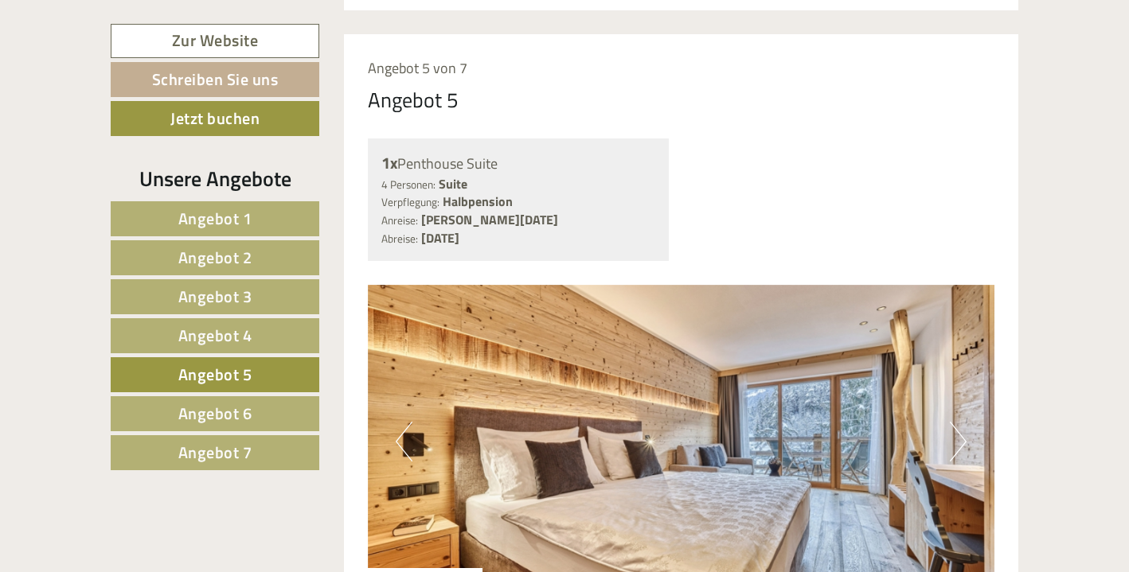
click at [960, 422] on button "Next" at bounding box center [957, 442] width 17 height 40
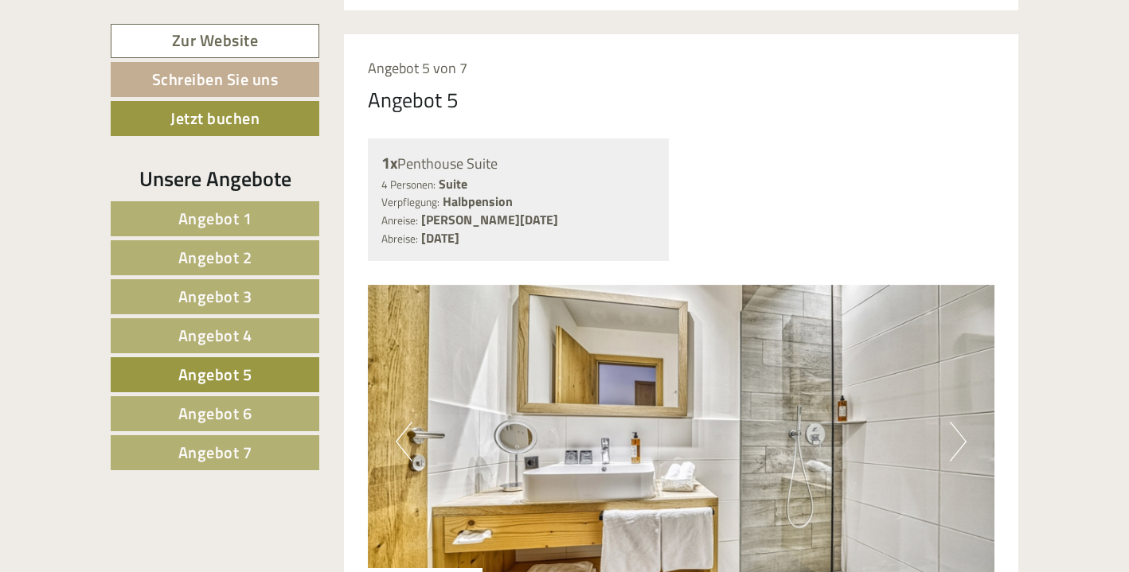
click at [182, 403] on span "Angebot 6" at bounding box center [215, 413] width 74 height 25
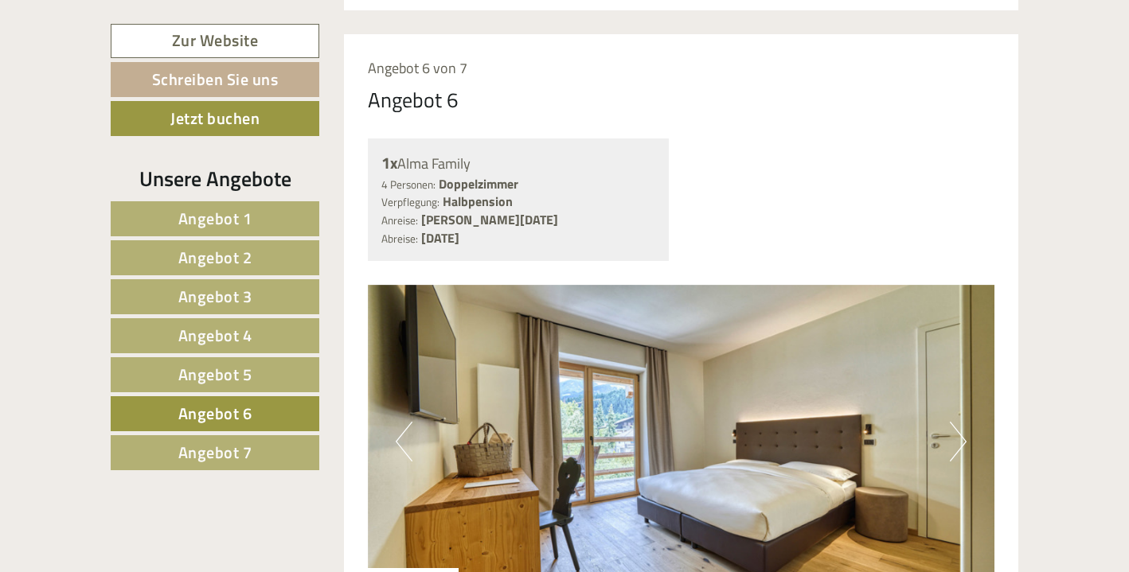
click at [955, 422] on button "Next" at bounding box center [957, 442] width 17 height 40
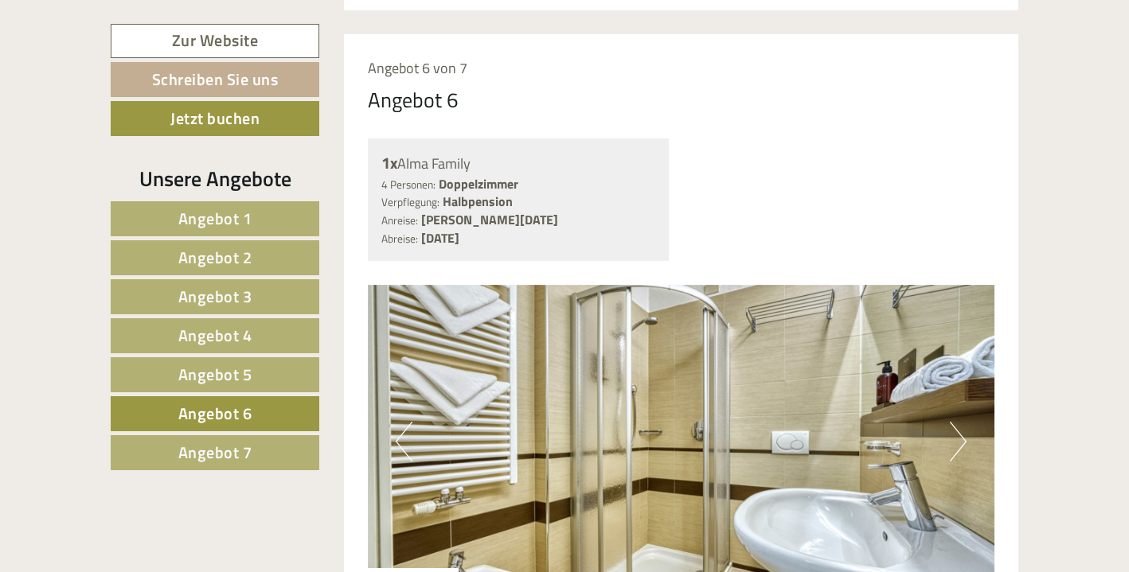
click at [956, 422] on button "Next" at bounding box center [957, 442] width 17 height 40
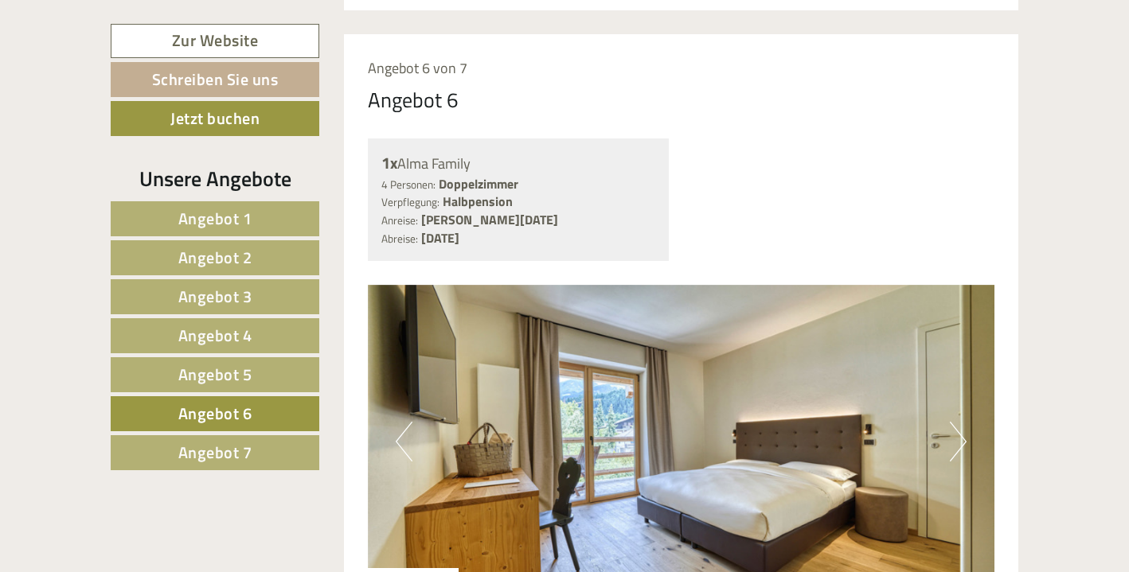
click at [956, 422] on button "Next" at bounding box center [957, 442] width 17 height 40
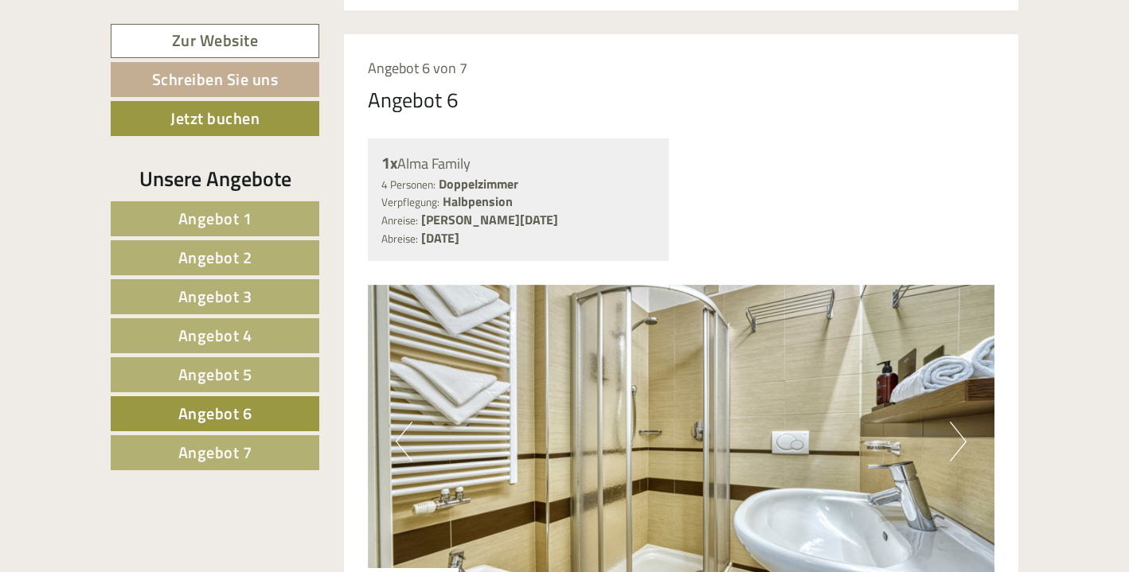
click at [956, 422] on button "Next" at bounding box center [957, 442] width 17 height 40
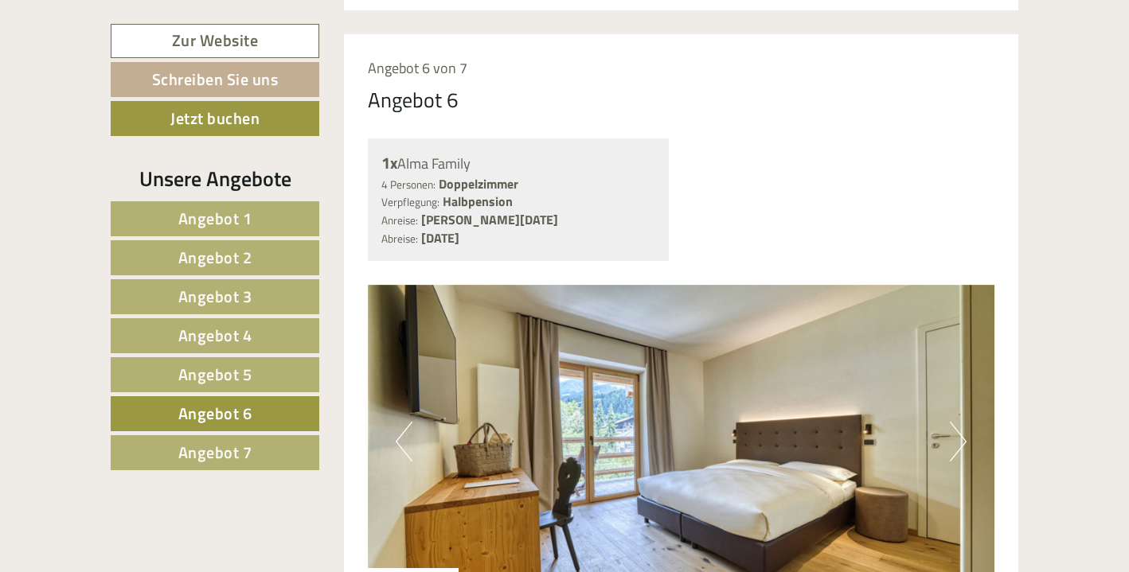
click at [956, 422] on button "Next" at bounding box center [957, 442] width 17 height 40
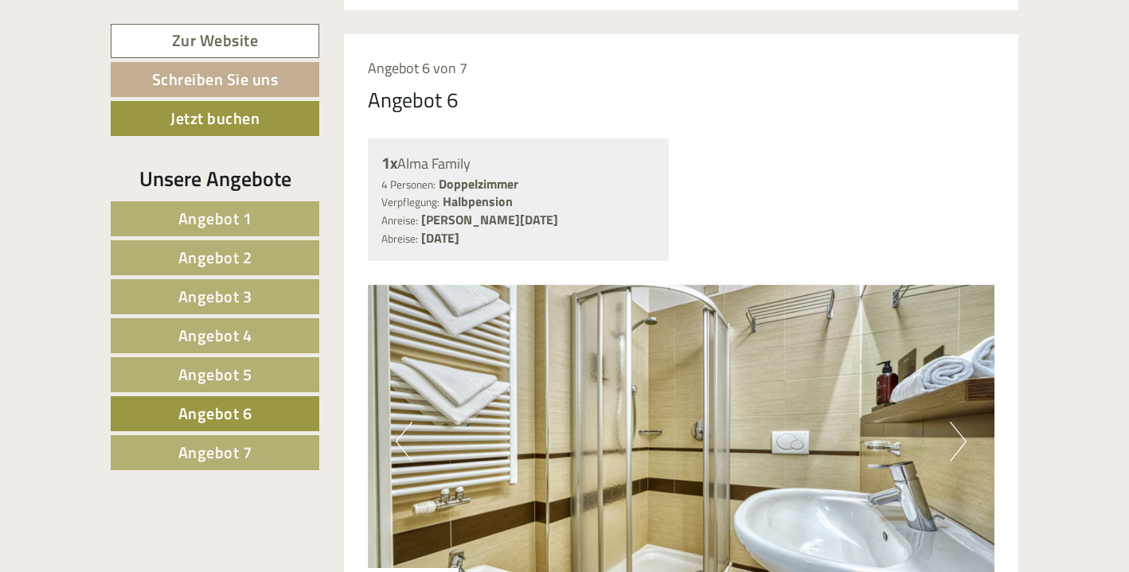
click at [956, 422] on button "Next" at bounding box center [957, 442] width 17 height 40
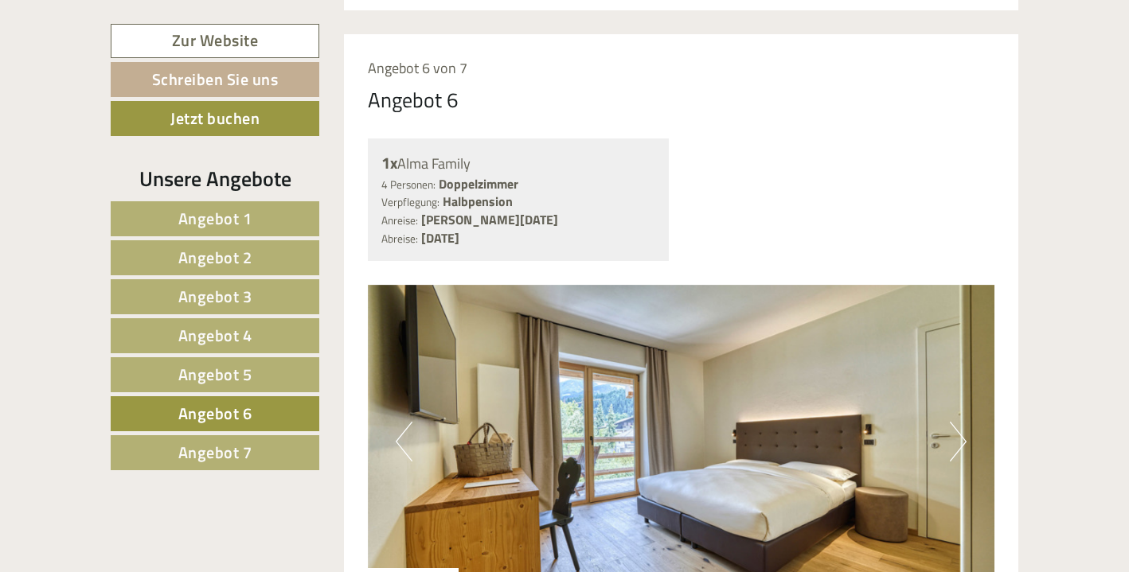
click at [956, 422] on button "Next" at bounding box center [957, 442] width 17 height 40
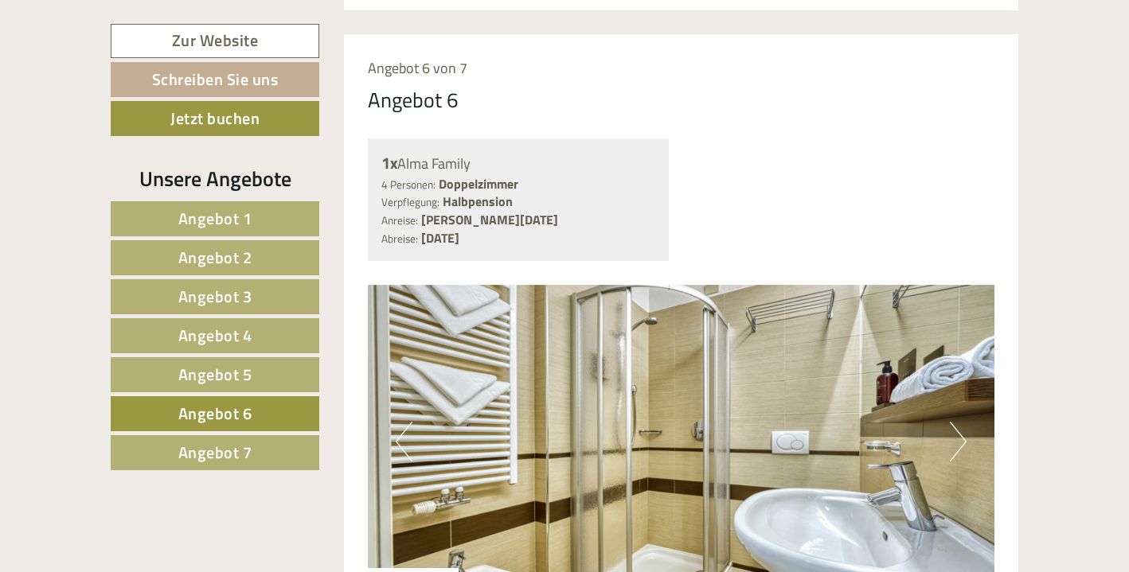
click at [956, 422] on button "Next" at bounding box center [957, 442] width 17 height 40
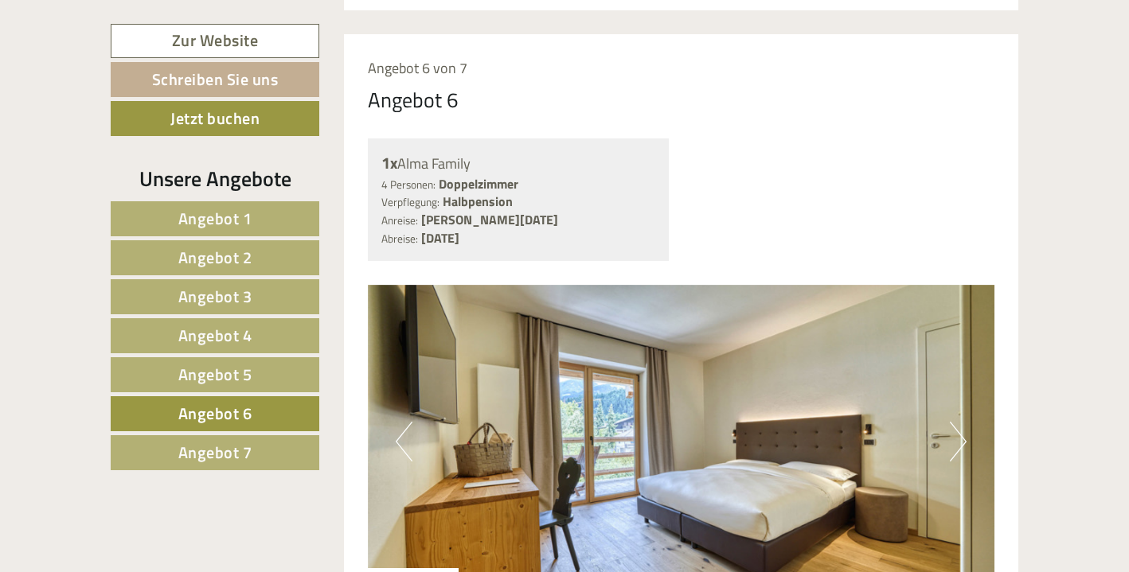
click at [956, 422] on button "Next" at bounding box center [957, 442] width 17 height 40
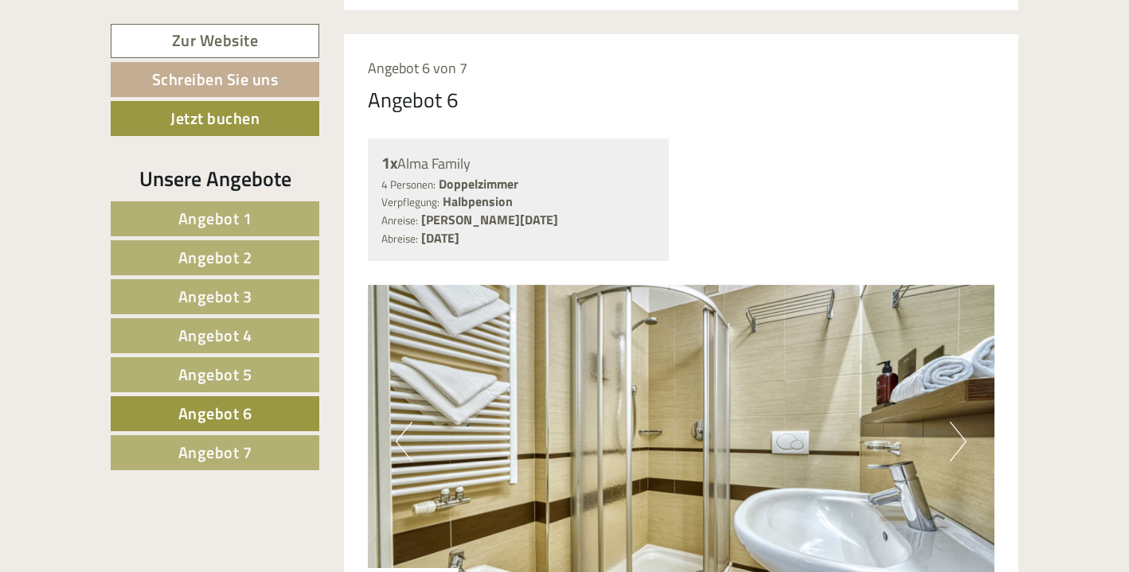
click at [956, 422] on button "Next" at bounding box center [957, 442] width 17 height 40
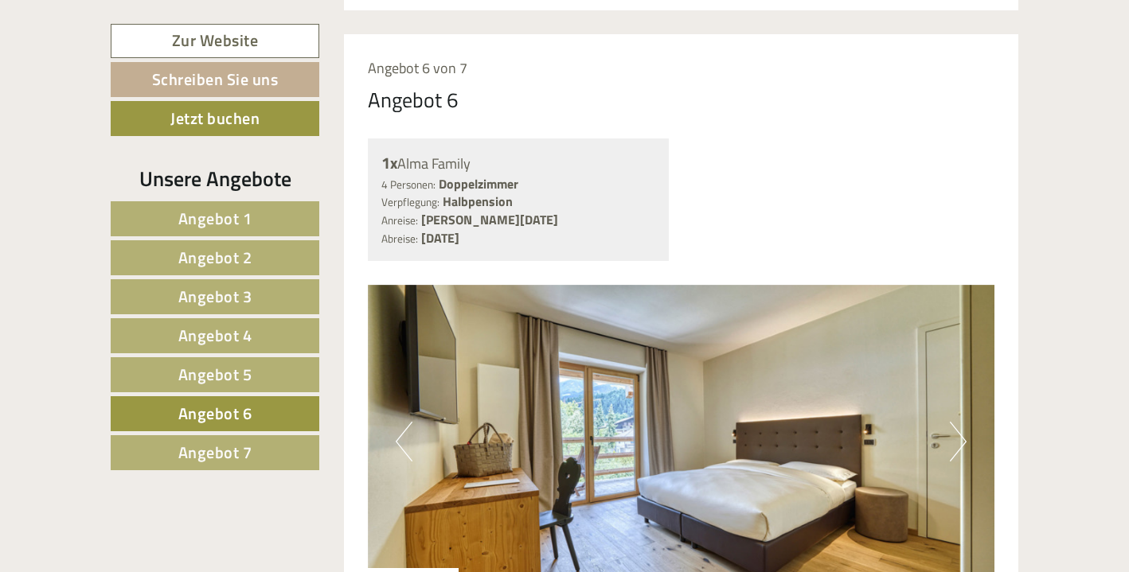
click at [173, 448] on link "Angebot 7" at bounding box center [215, 452] width 209 height 35
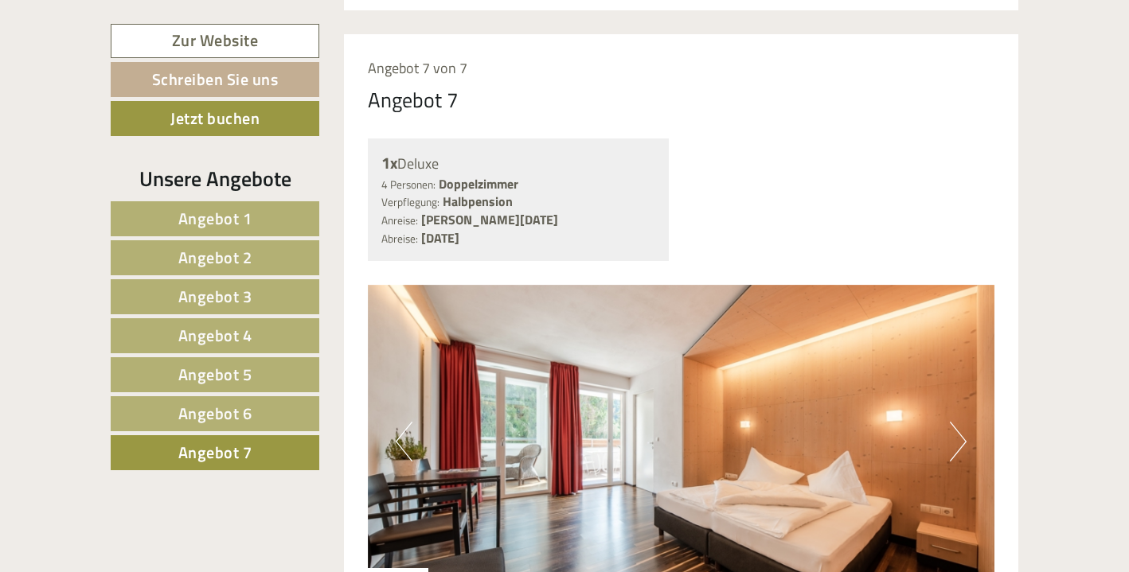
click at [967, 406] on img at bounding box center [681, 442] width 627 height 314
click at [946, 402] on img at bounding box center [681, 442] width 627 height 314
click at [956, 422] on button "Next" at bounding box center [957, 442] width 17 height 40
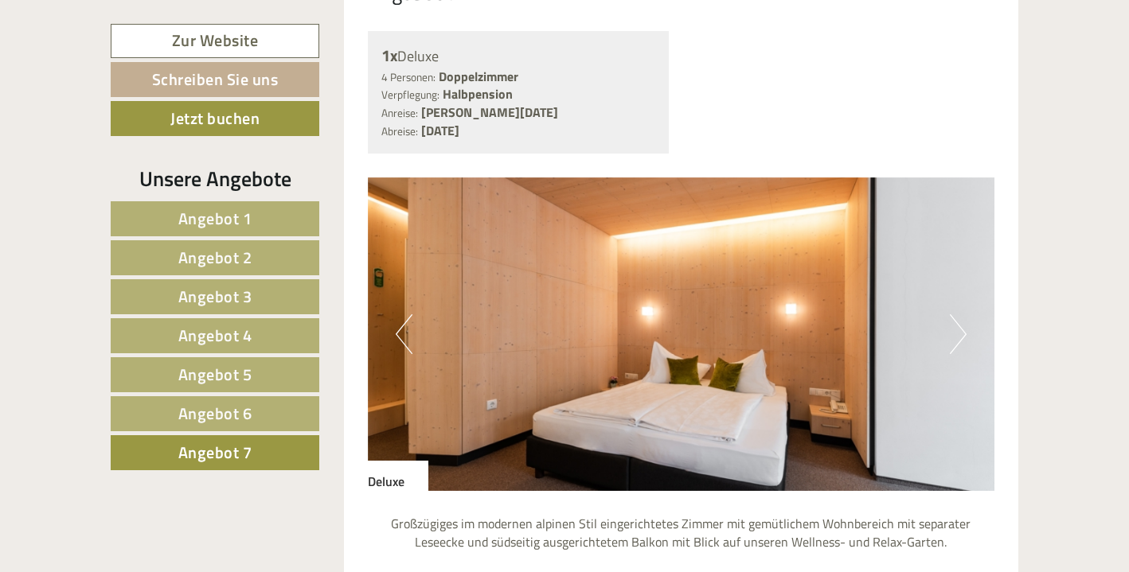
scroll to position [1074, 0]
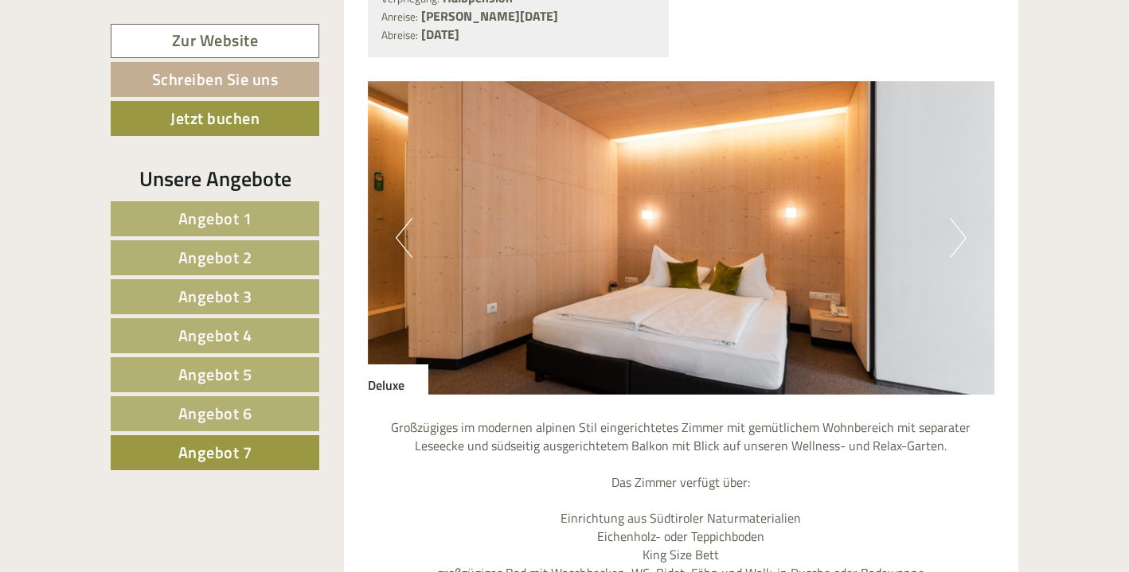
click at [224, 402] on span "Angebot 6" at bounding box center [215, 413] width 74 height 25
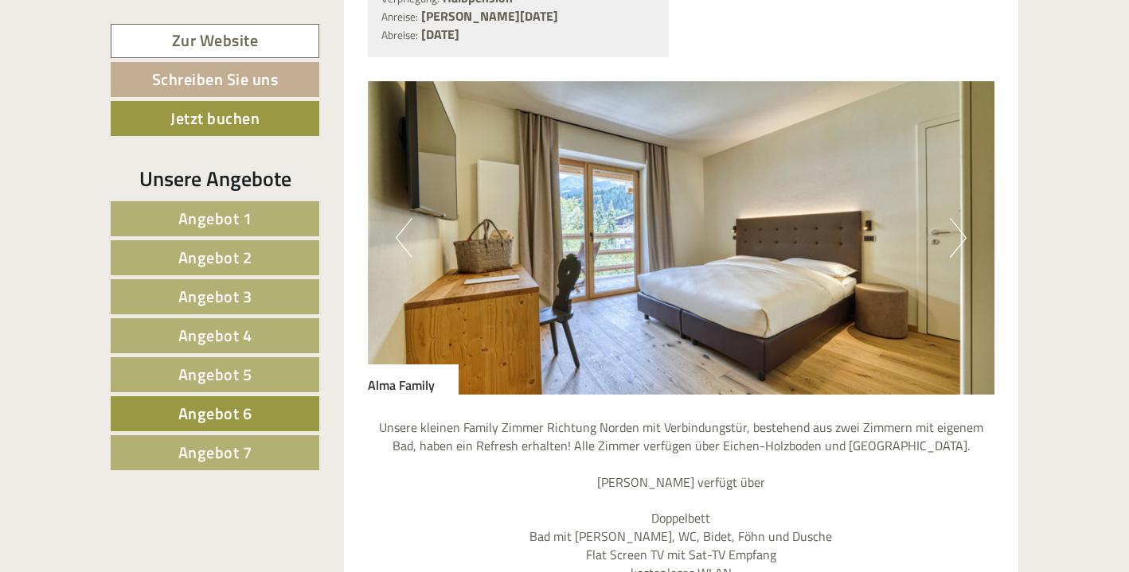
scroll to position [871, 0]
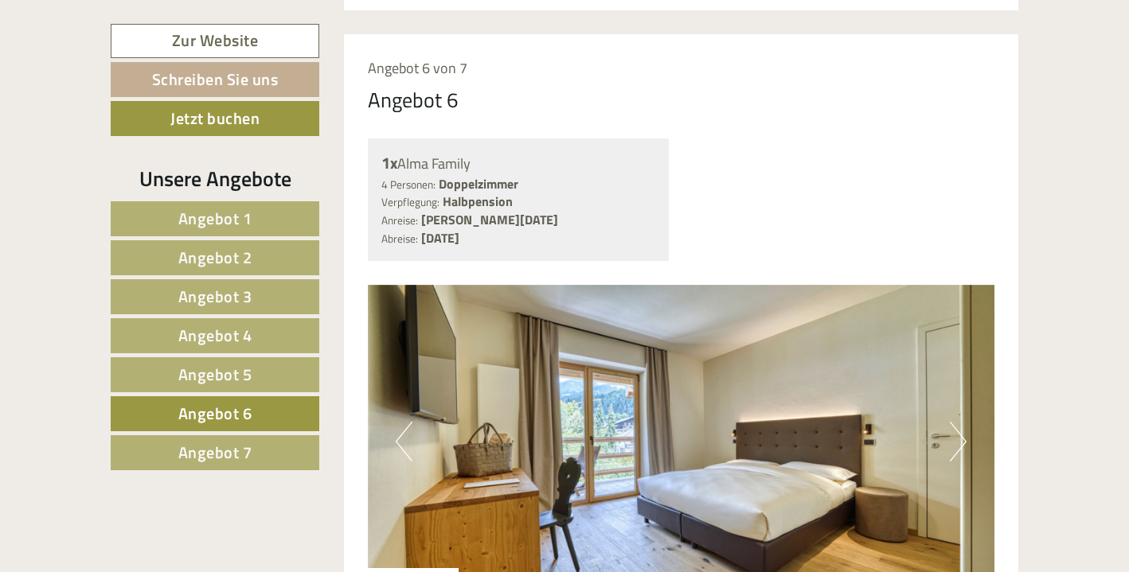
click at [231, 372] on span "Angebot 5" at bounding box center [215, 374] width 74 height 25
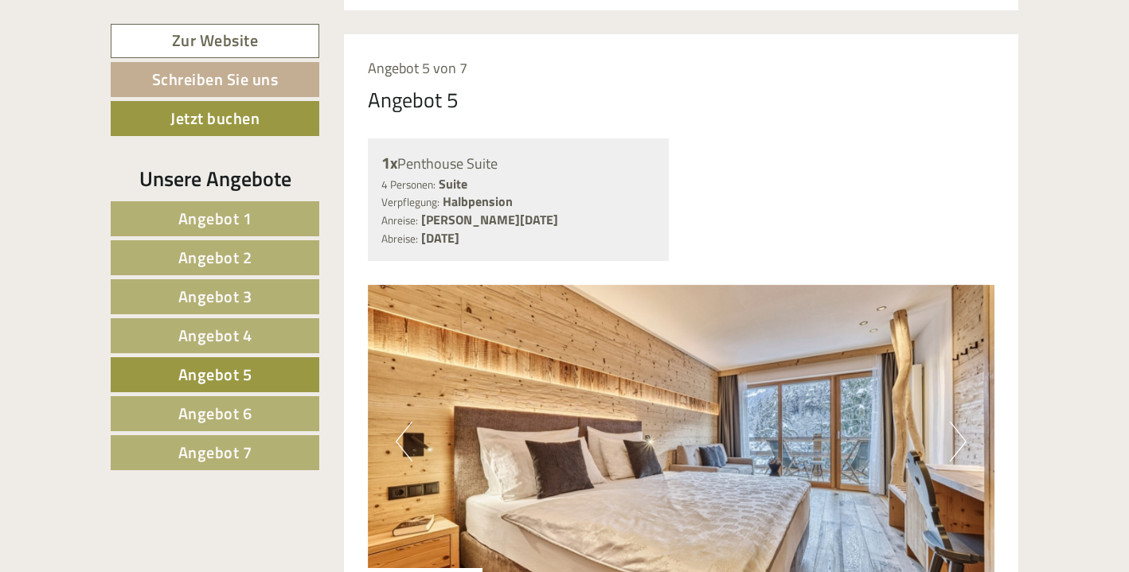
click at [243, 412] on span "Angebot 6" at bounding box center [215, 413] width 74 height 25
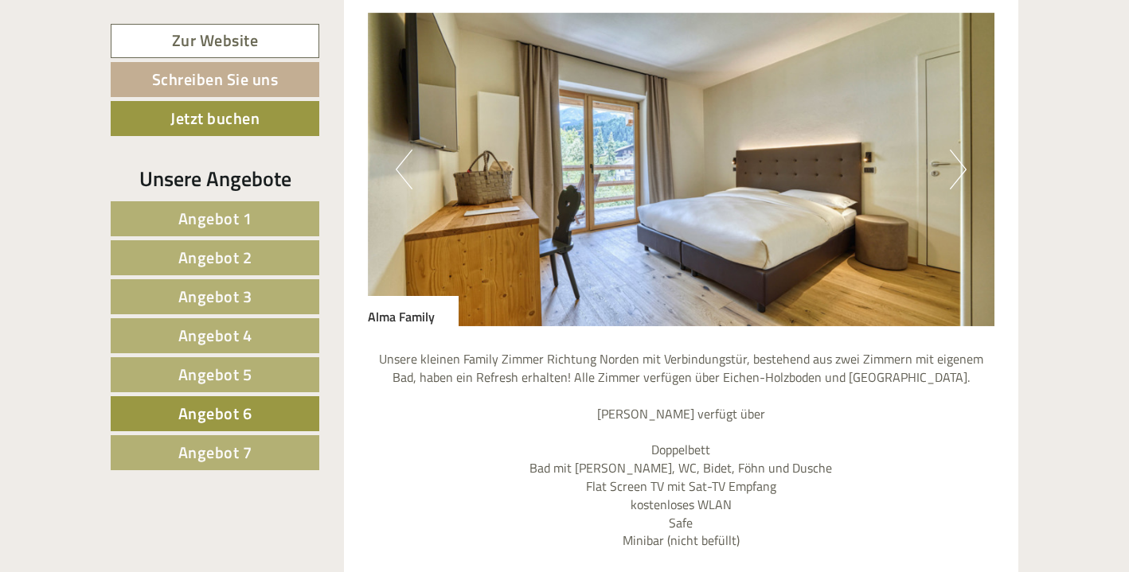
scroll to position [1117, 0]
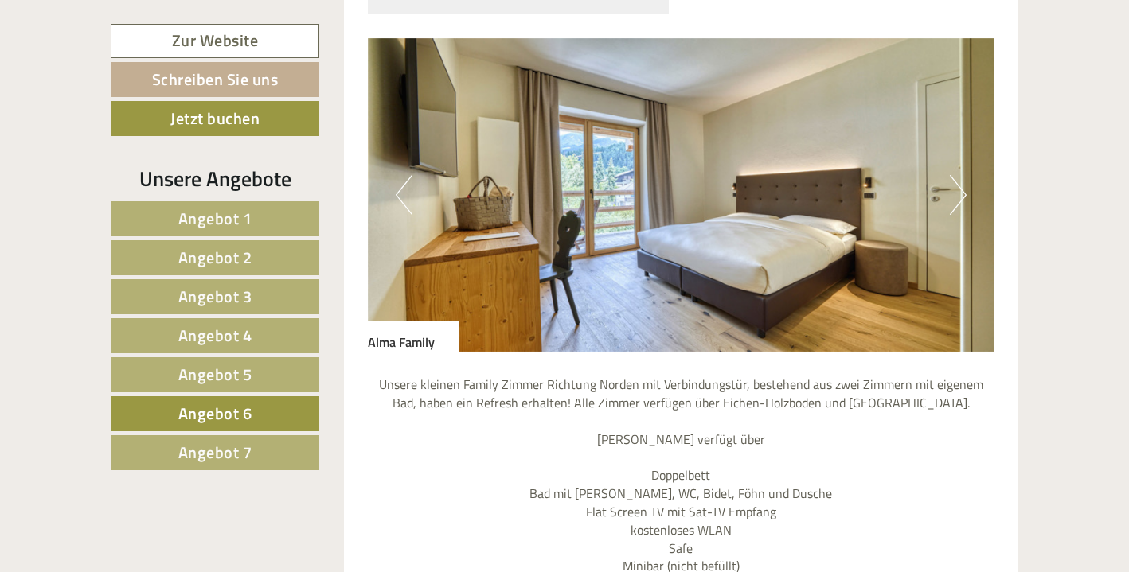
click at [957, 175] on button "Next" at bounding box center [957, 195] width 17 height 40
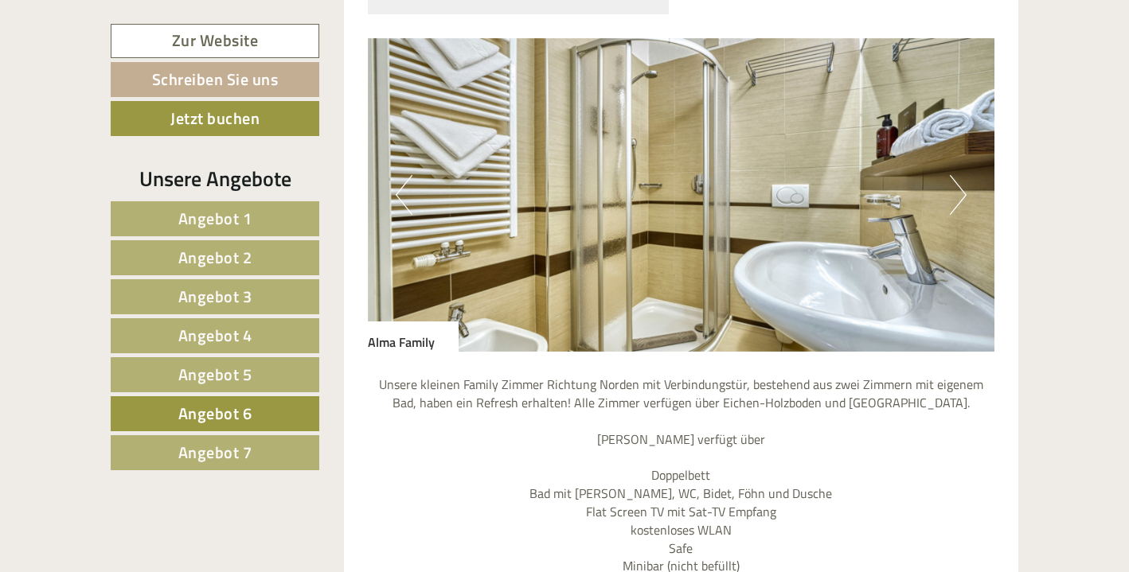
click at [957, 175] on button "Next" at bounding box center [957, 195] width 17 height 40
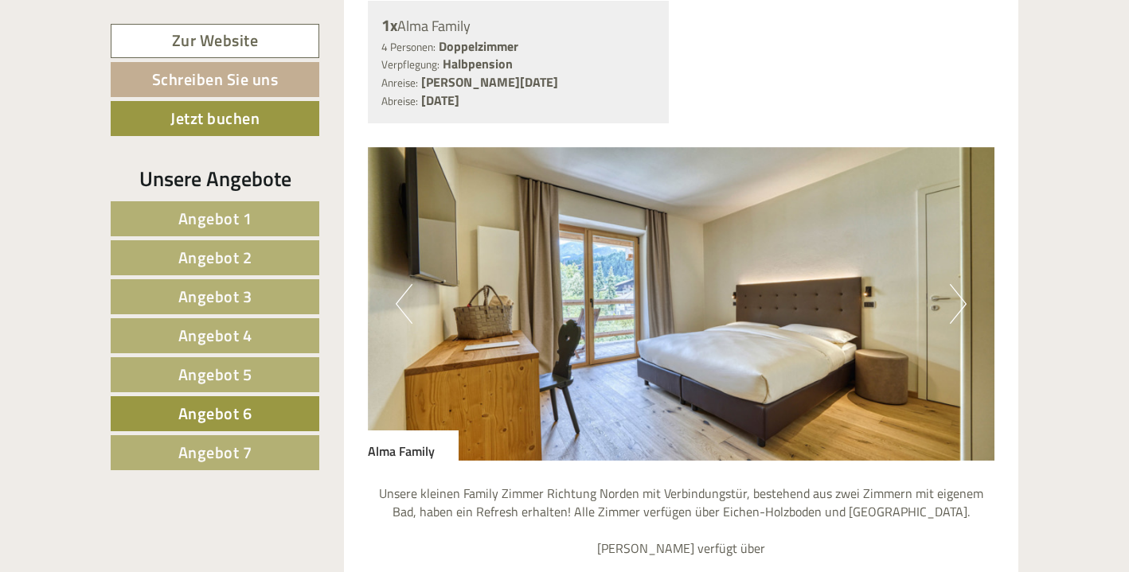
scroll to position [875, 0]
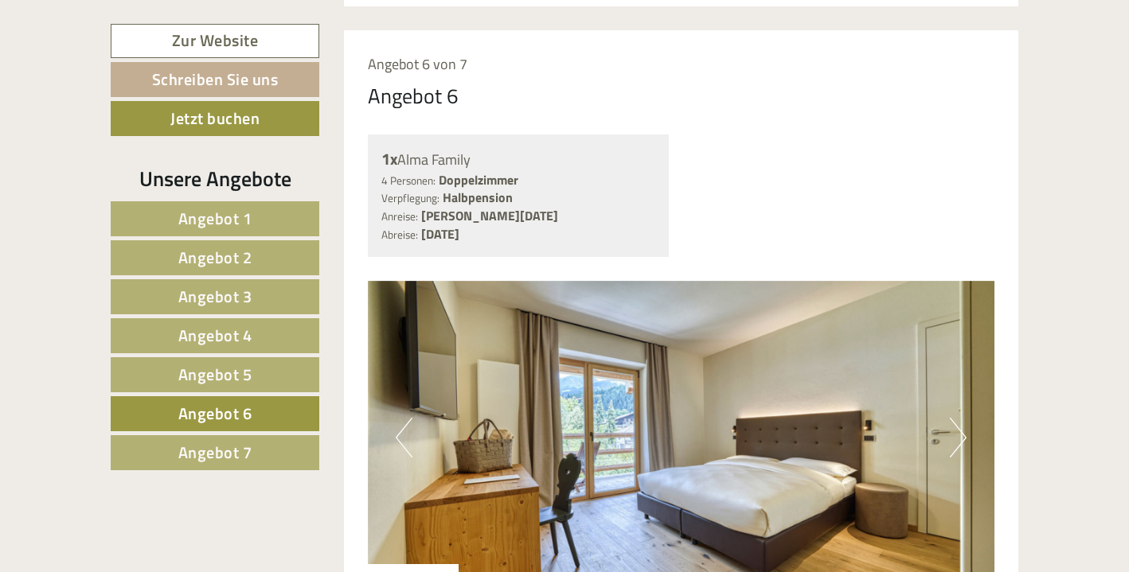
click at [276, 32] on link "Zur Website" at bounding box center [215, 41] width 209 height 34
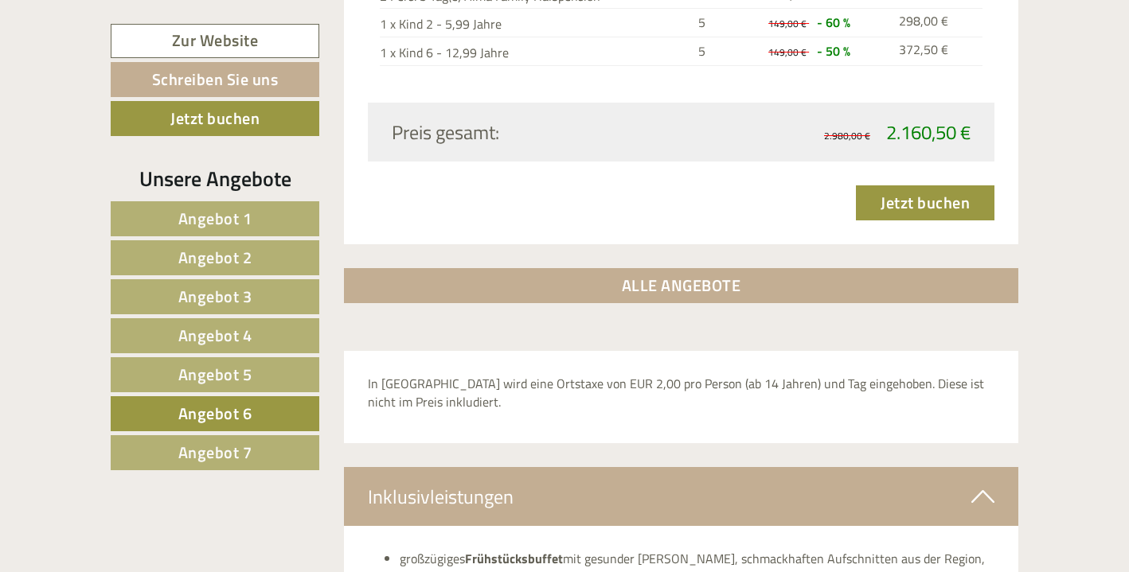
scroll to position [2213, 0]
